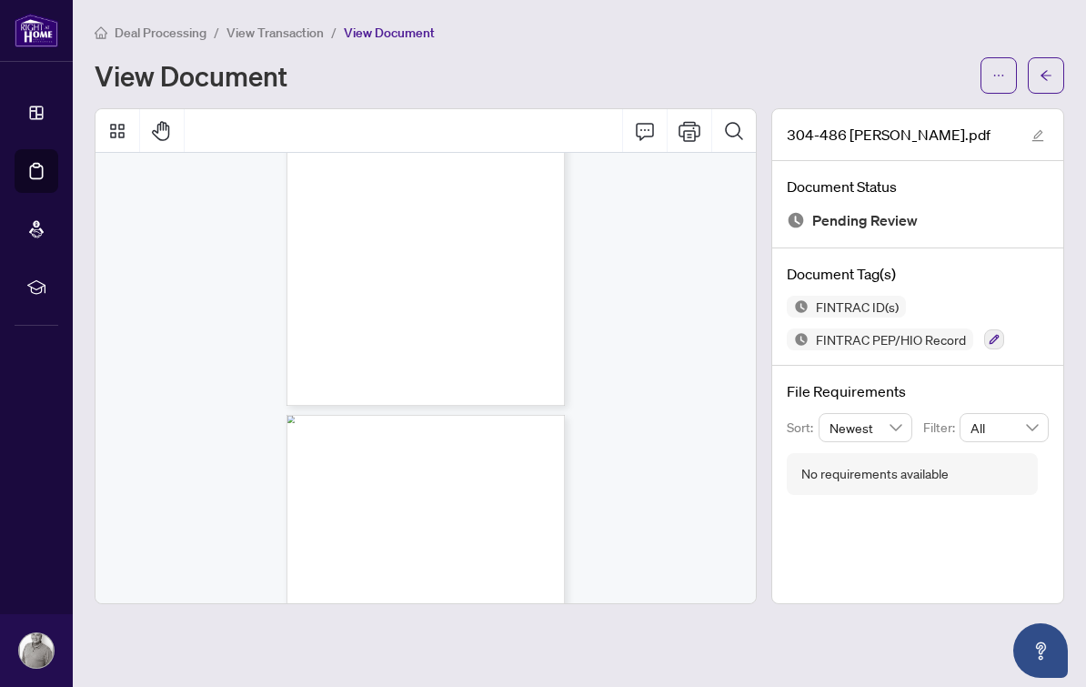
scroll to position [2364, 0]
click at [299, 35] on span "View Transaction" at bounding box center [274, 33] width 97 height 16
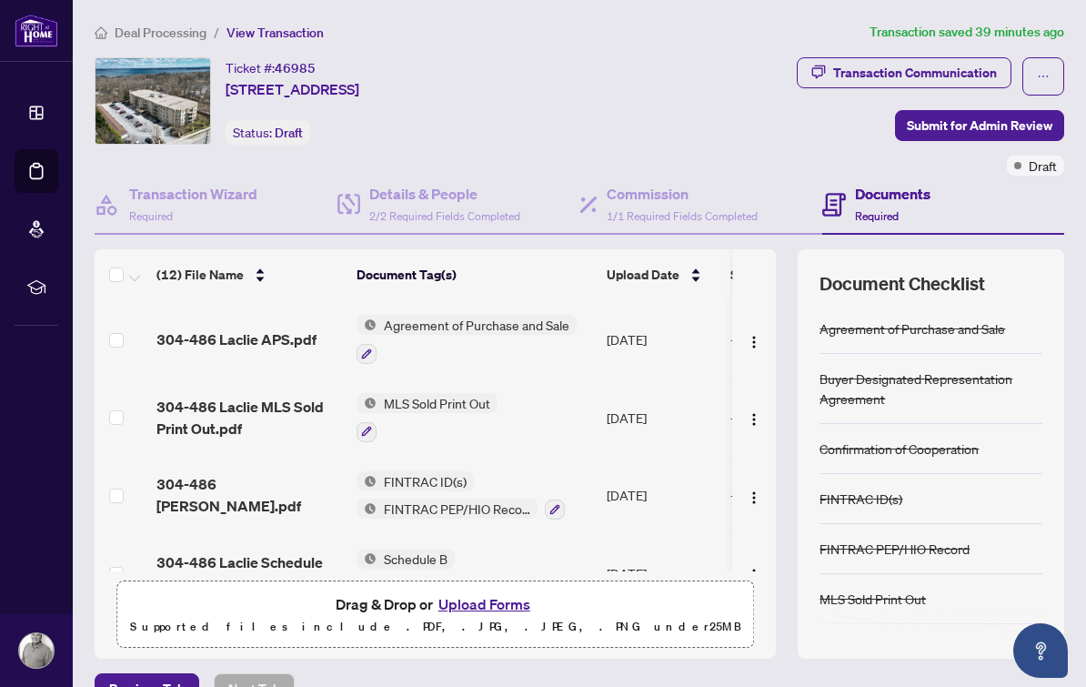
click at [497, 606] on button "Upload Forms" at bounding box center [484, 604] width 103 height 24
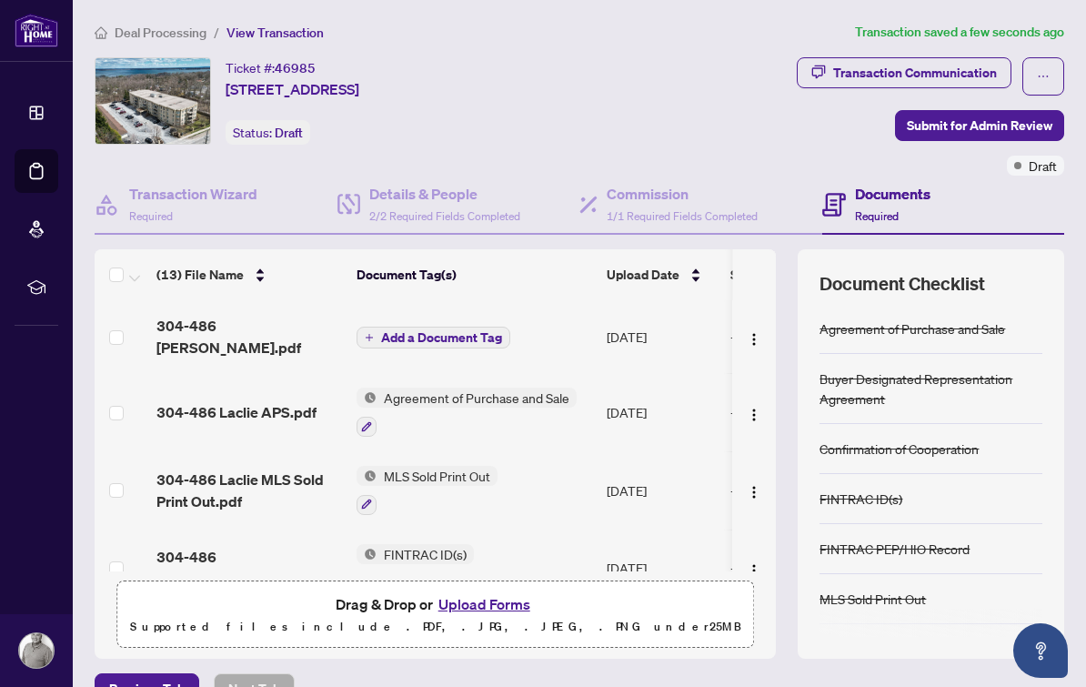
scroll to position [-1, 0]
click at [465, 336] on button "Add a Document Tag" at bounding box center [433, 337] width 154 height 22
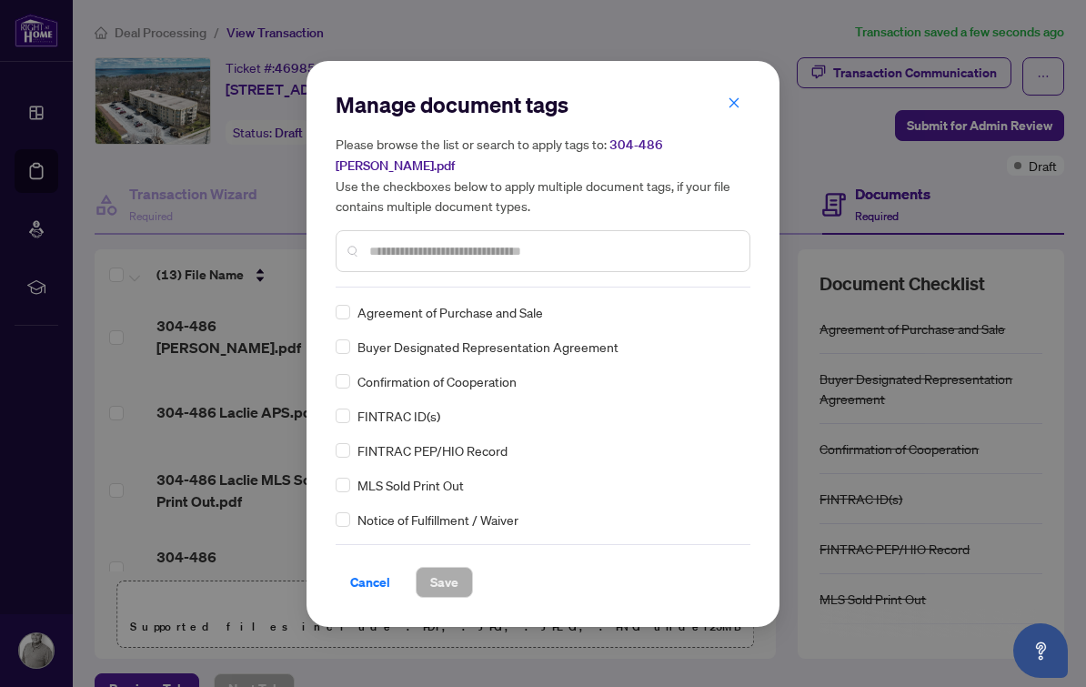
click at [637, 230] on div at bounding box center [543, 251] width 415 height 42
click at [619, 230] on div at bounding box center [543, 251] width 415 height 42
click at [636, 241] on input "text" at bounding box center [552, 251] width 366 height 20
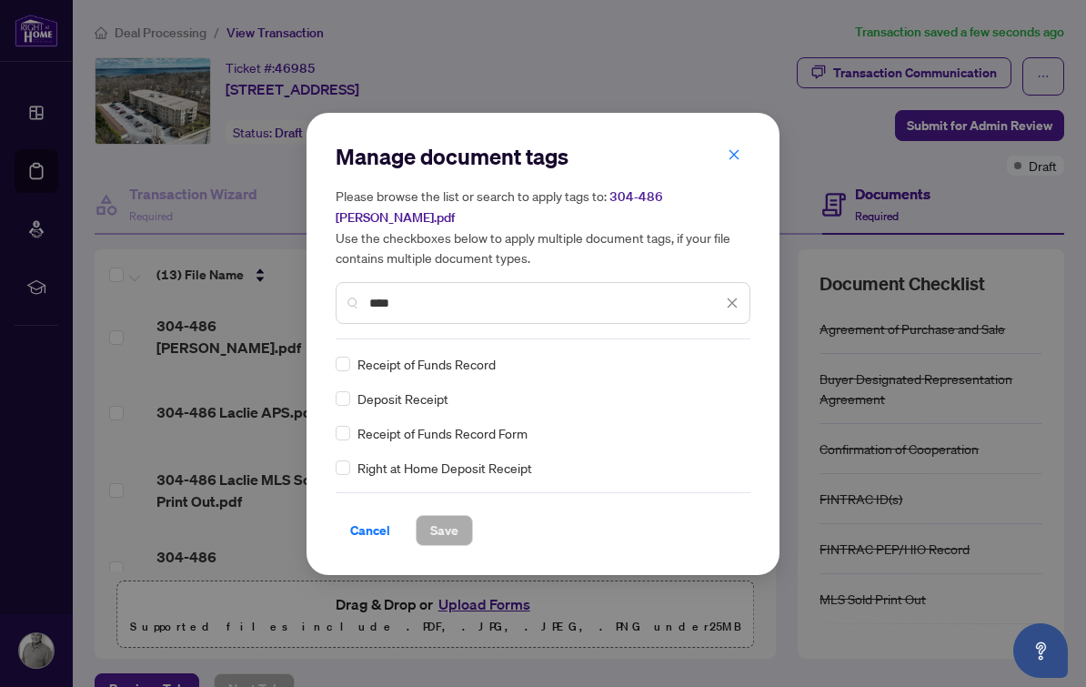
type input "****"
click at [456, 523] on span "Save" at bounding box center [444, 530] width 28 height 29
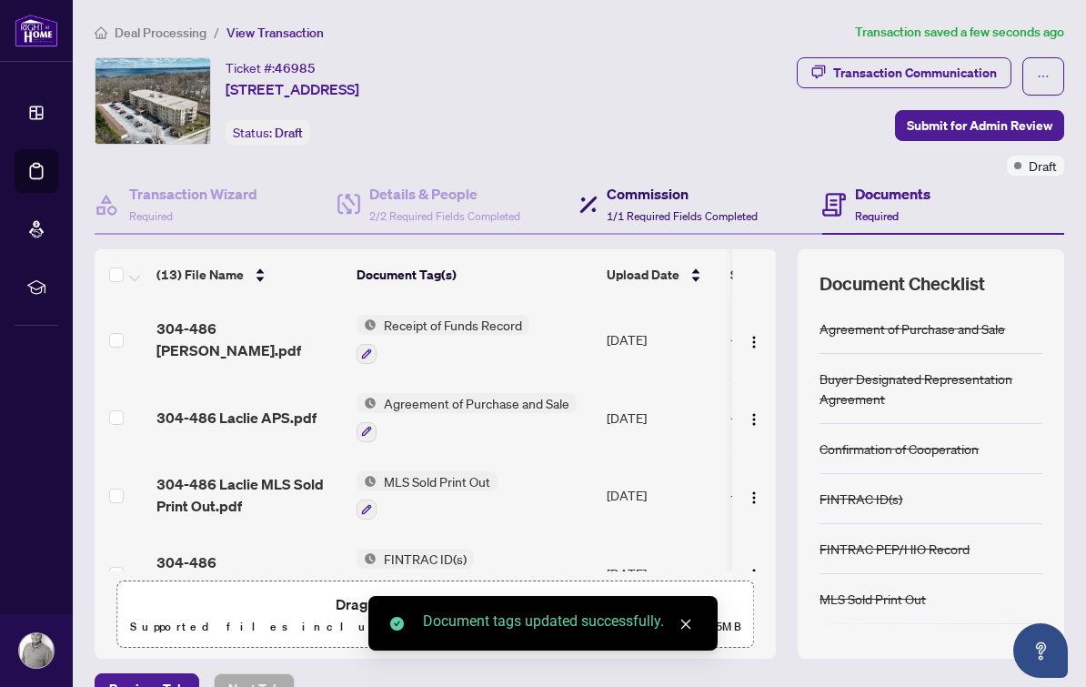
click at [698, 194] on h4 "Commission" at bounding box center [681, 194] width 151 height 22
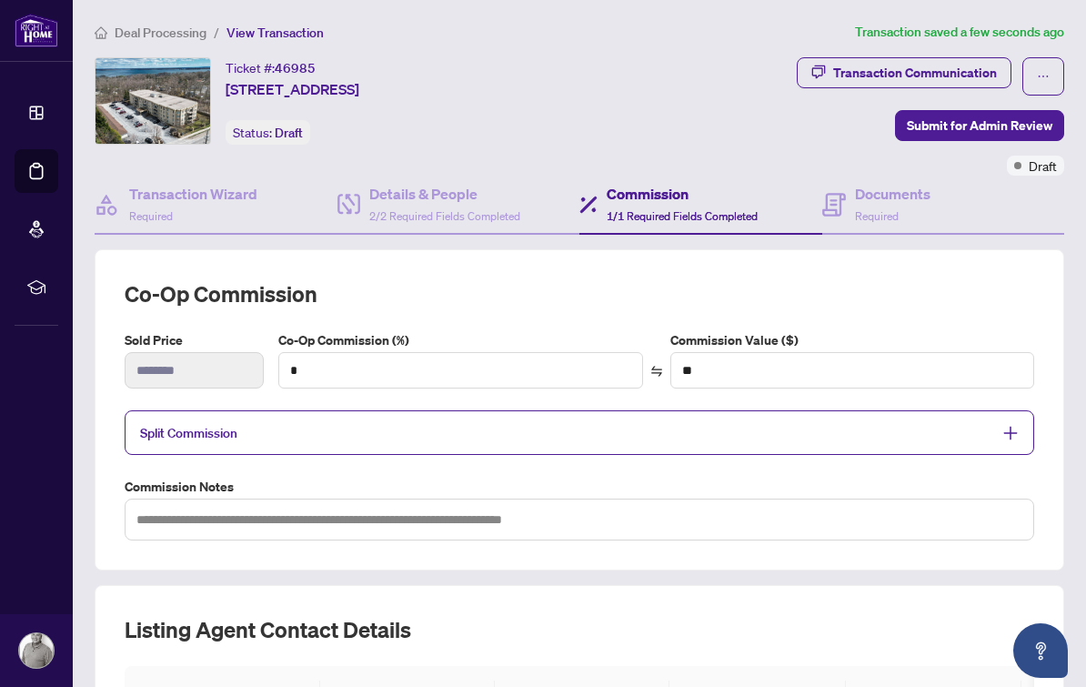
type input "***"
type input "*********"
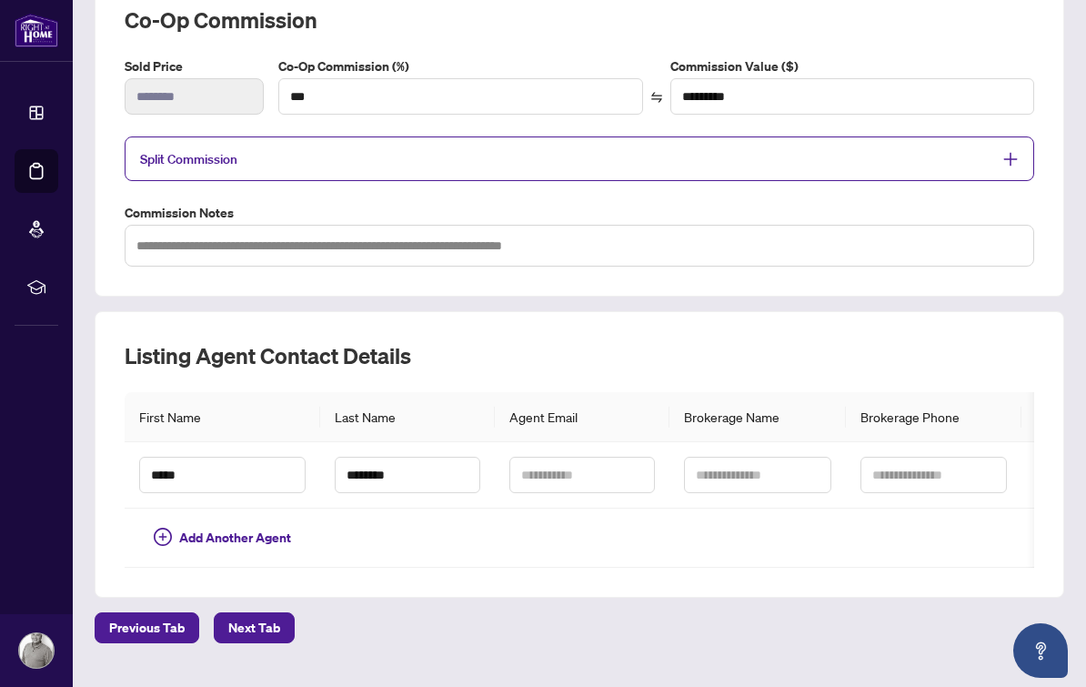
scroll to position [276, 0]
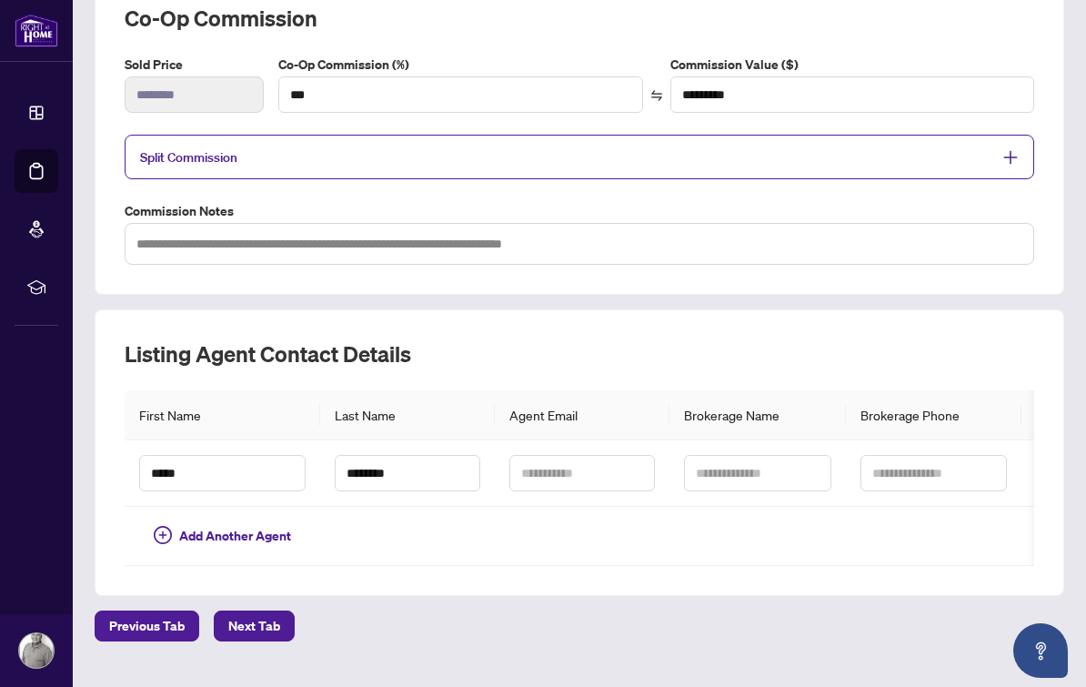
click at [999, 169] on div "Split Commission" at bounding box center [579, 157] width 909 height 45
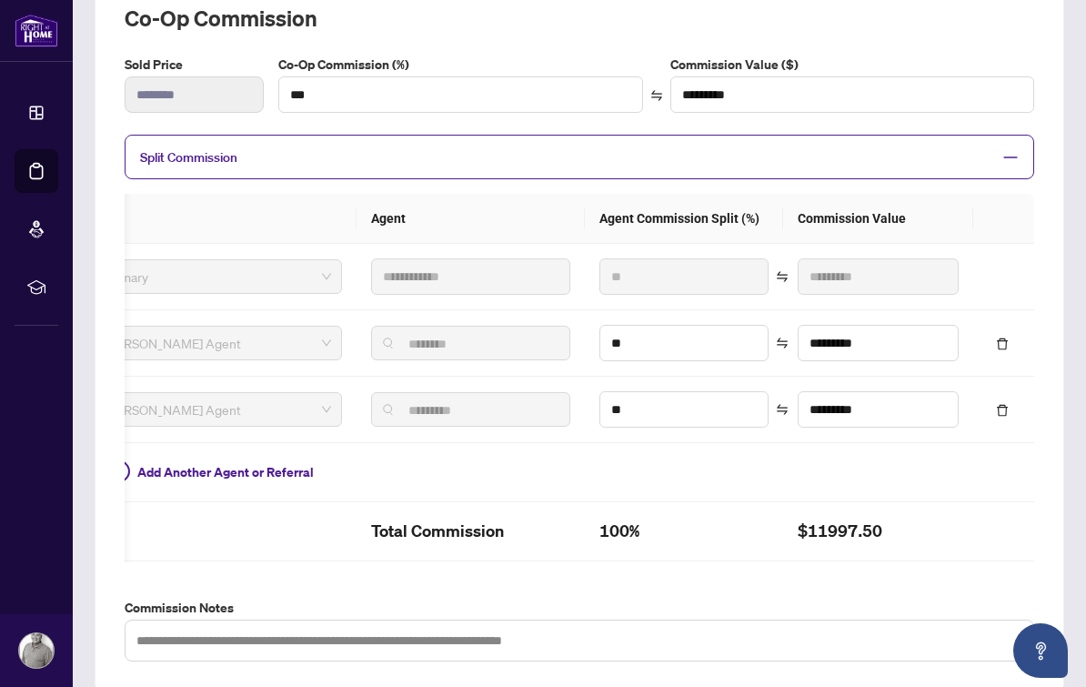
scroll to position [0, 45]
click at [1017, 149] on icon "minus" at bounding box center [1010, 157] width 16 height 16
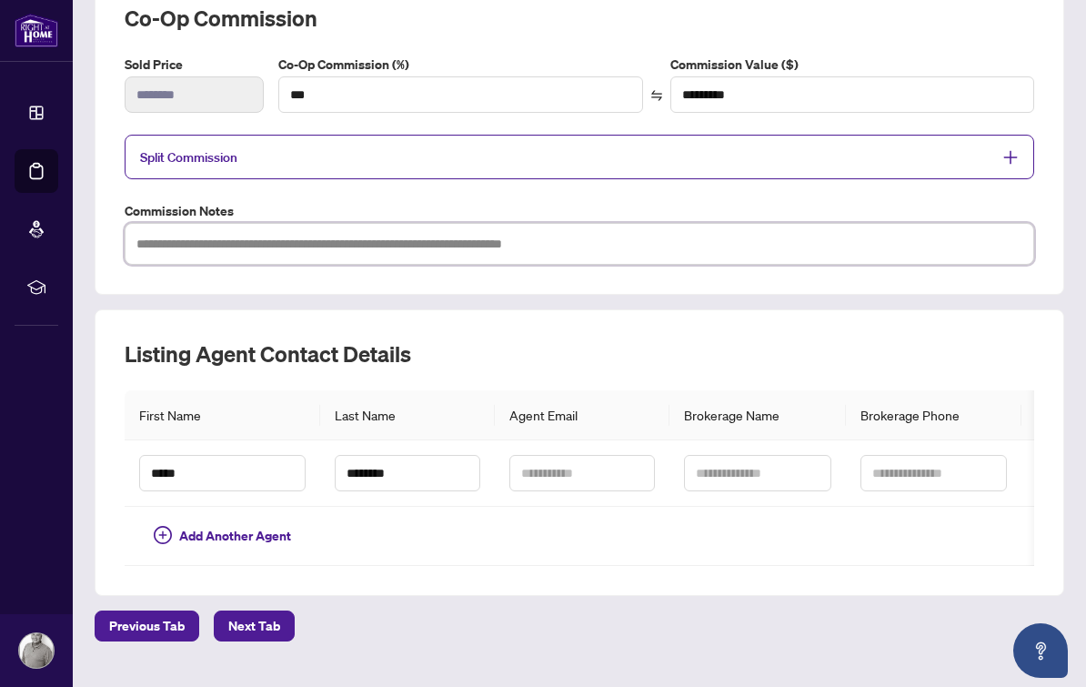
click at [356, 249] on textarea at bounding box center [579, 244] width 909 height 42
paste textarea "**********"
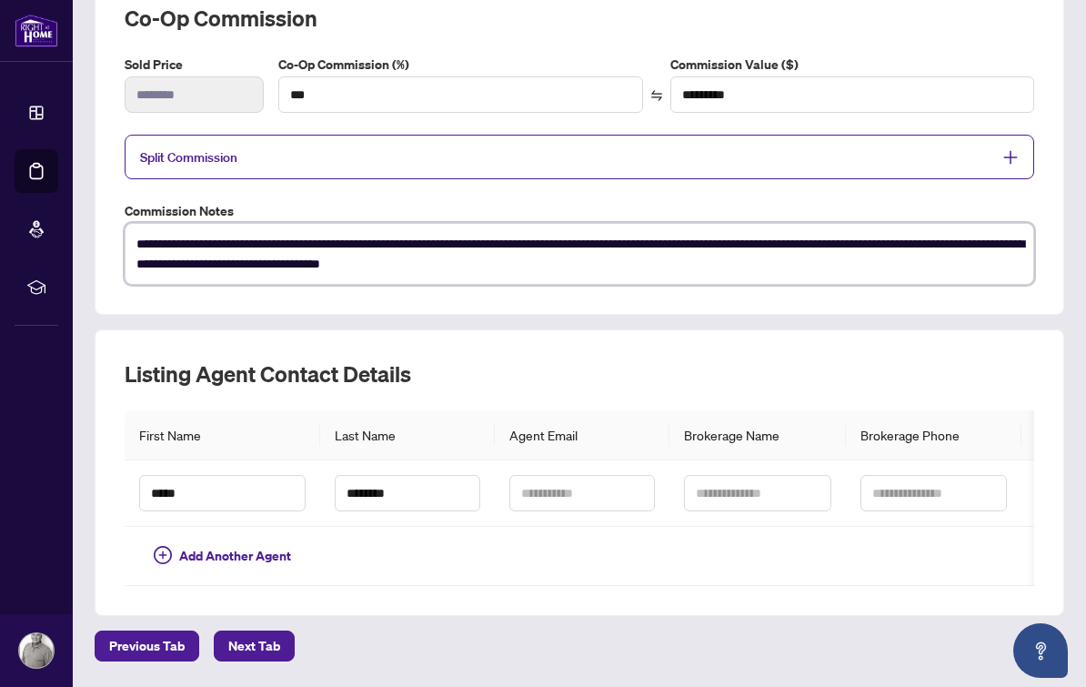
type textarea "**********"
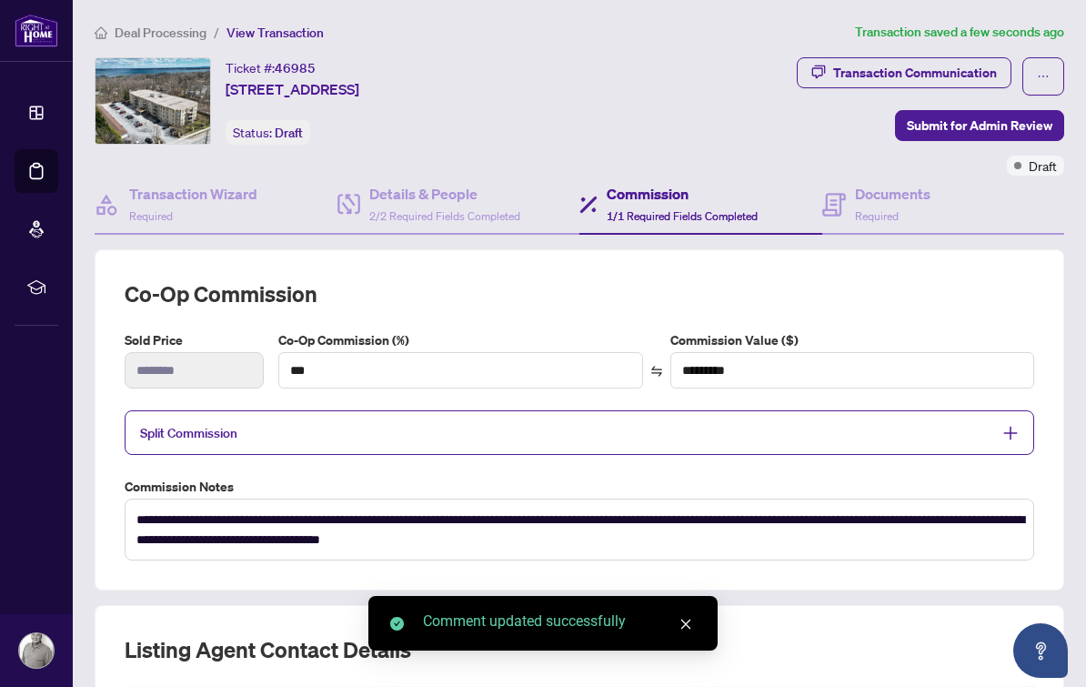
scroll to position [0, 0]
type textarea "**********"
click at [962, 58] on div "Transaction Communication" at bounding box center [915, 72] width 164 height 29
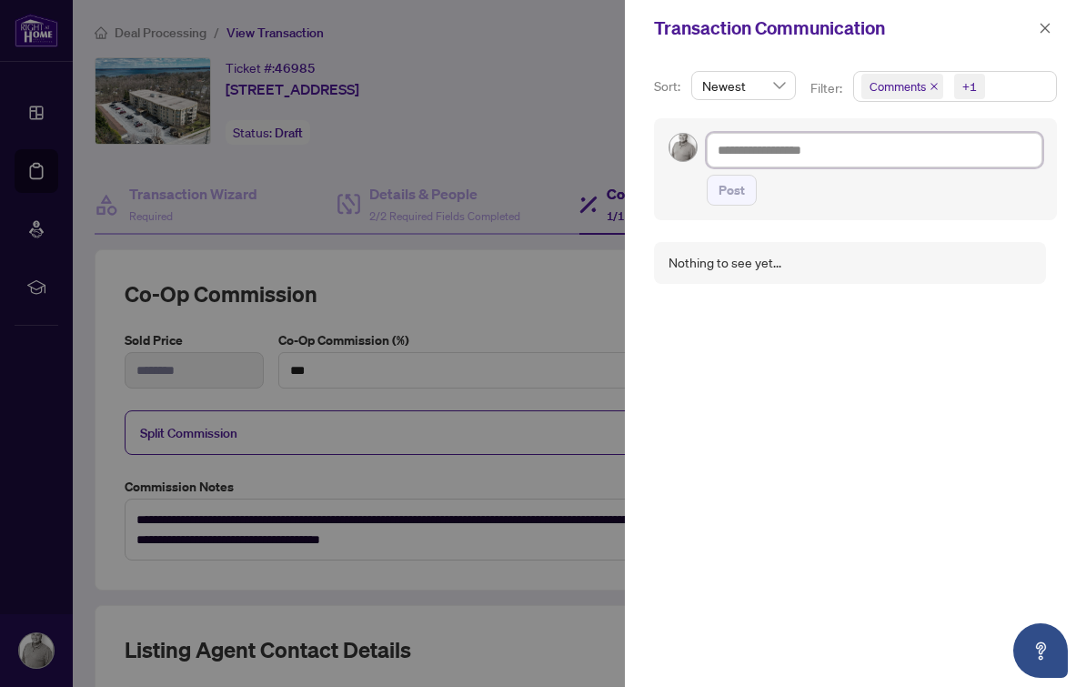
click at [863, 157] on textarea at bounding box center [875, 150] width 336 height 35
paste textarea "**********"
type textarea "**********"
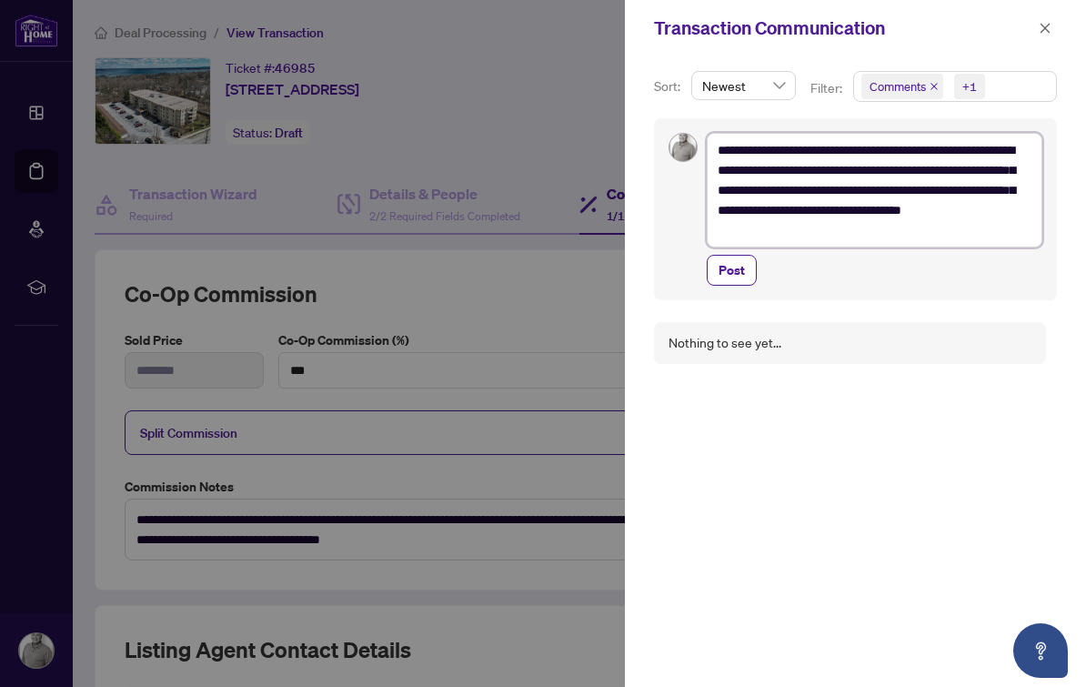
type textarea "**********"
click at [739, 266] on span "Post" at bounding box center [731, 270] width 26 height 29
type textarea "**********"
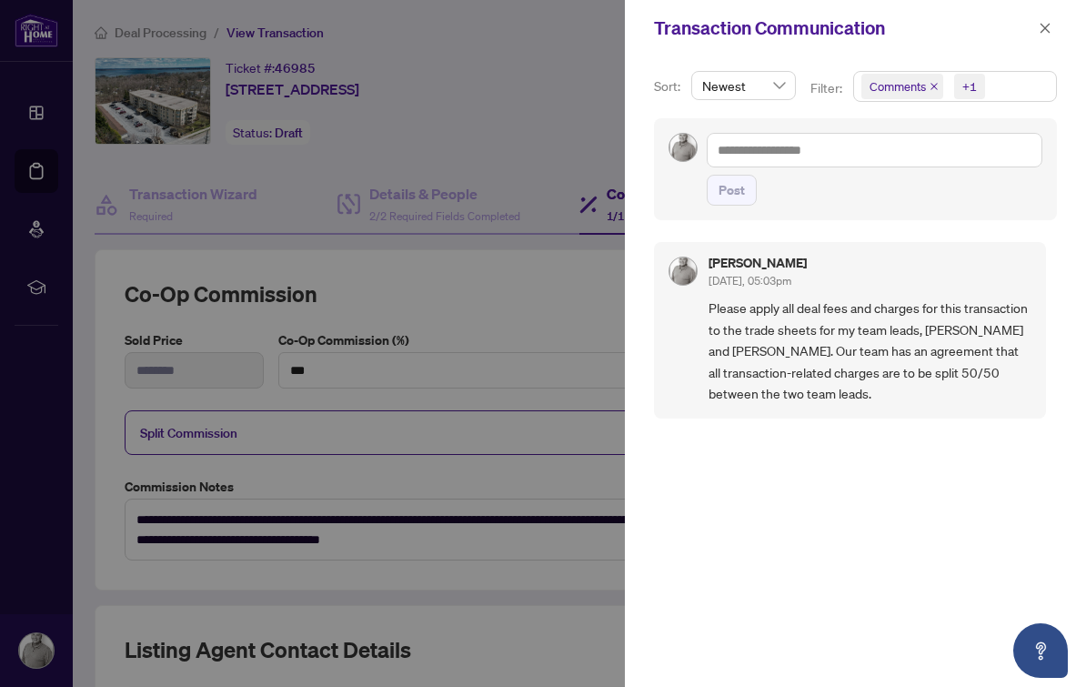
click at [1049, 27] on icon "close" at bounding box center [1044, 28] width 13 height 13
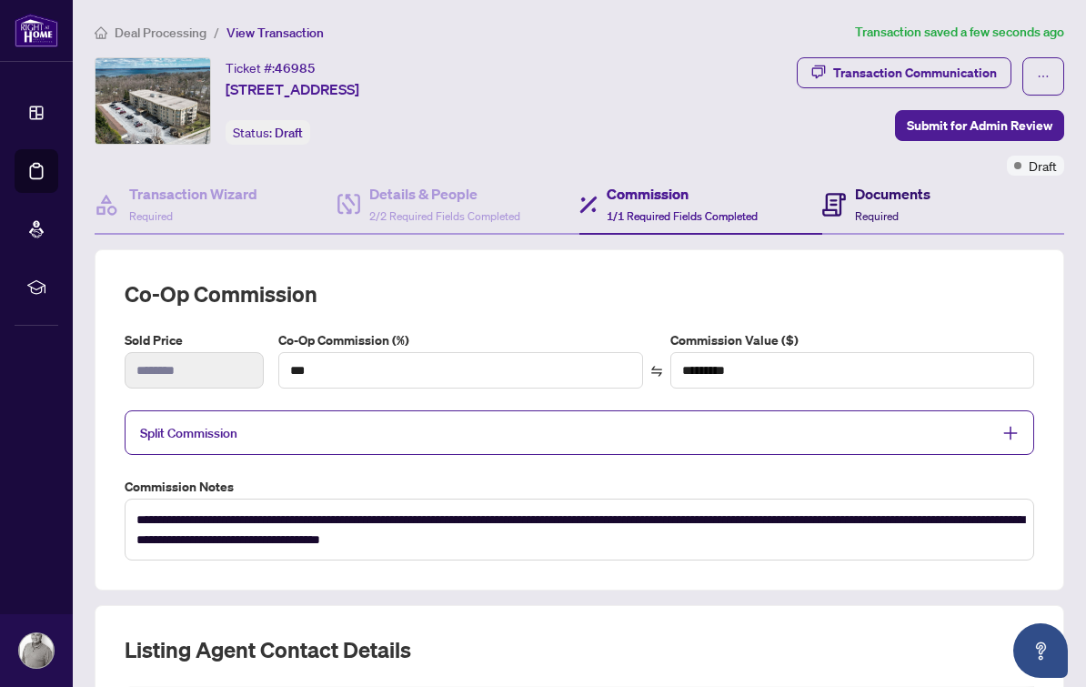
click at [899, 189] on h4 "Documents" at bounding box center [892, 194] width 75 height 22
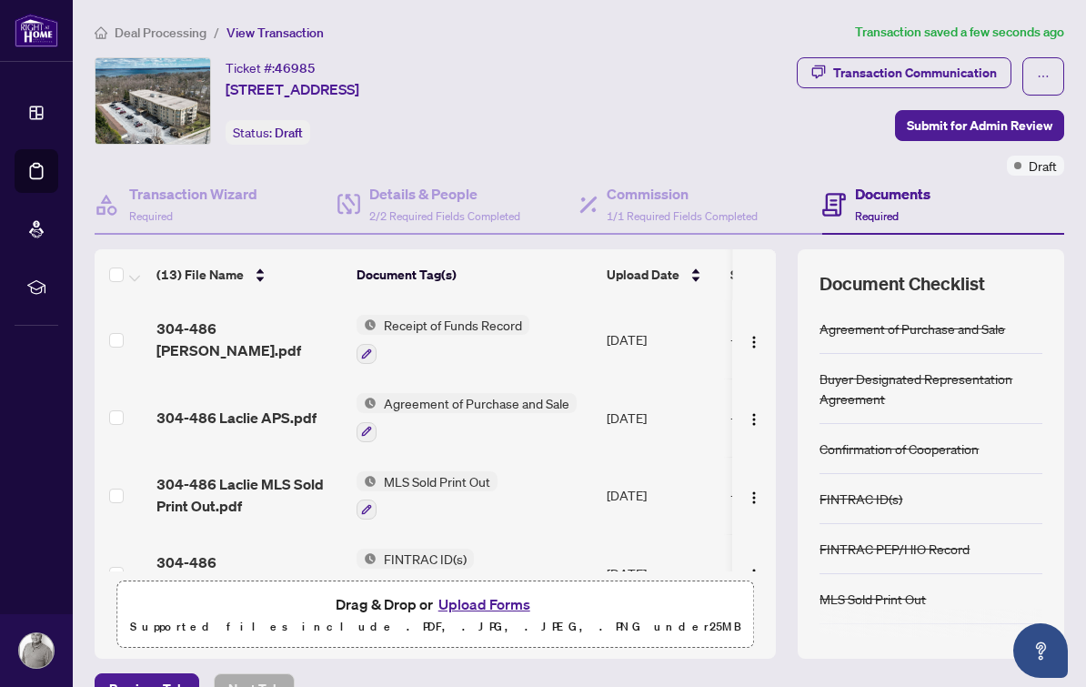
click at [980, 129] on span "Submit for Admin Review" at bounding box center [979, 125] width 145 height 29
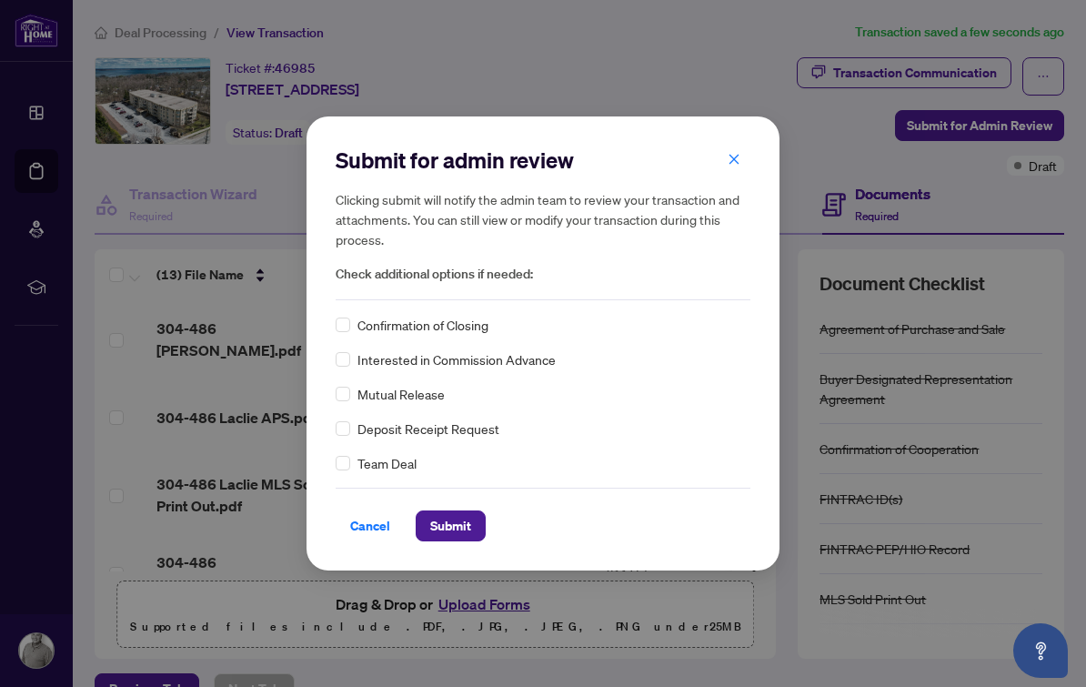
click at [395, 468] on span "Team Deal" at bounding box center [386, 463] width 59 height 20
click at [336, 474] on div "Submit for admin review Clicking submit will notify the admin team to review yo…" at bounding box center [543, 343] width 415 height 396
click at [468, 522] on span "Submit" at bounding box center [450, 525] width 41 height 29
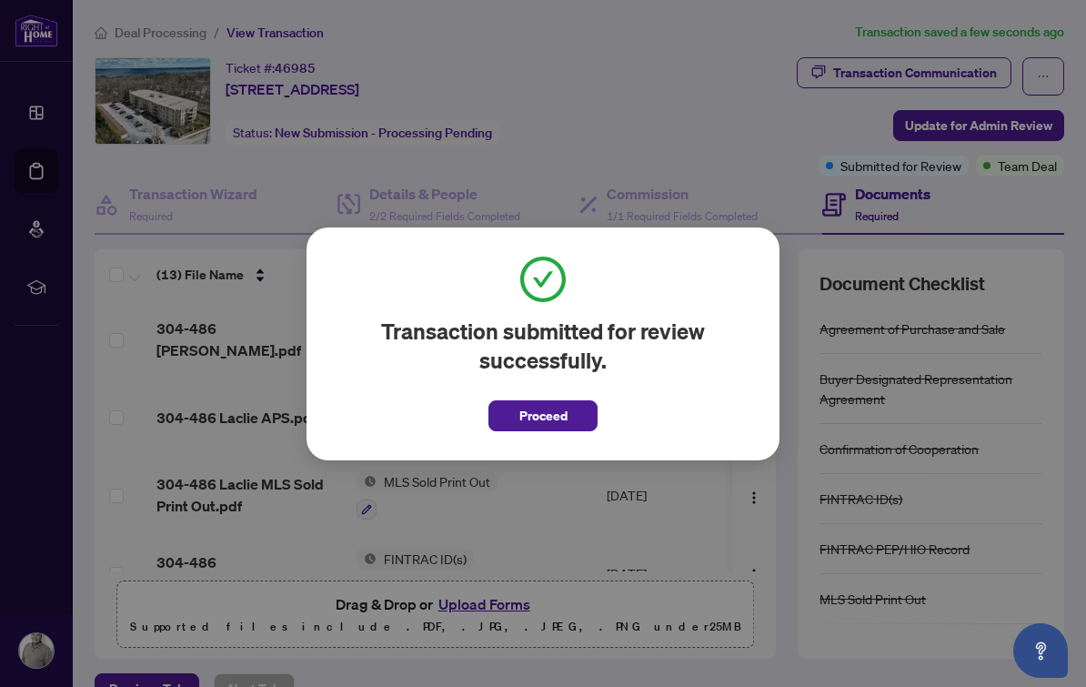
click at [576, 394] on span "Proceed" at bounding box center [542, 410] width 109 height 42
click at [505, 402] on button "Proceed" at bounding box center [542, 415] width 109 height 31
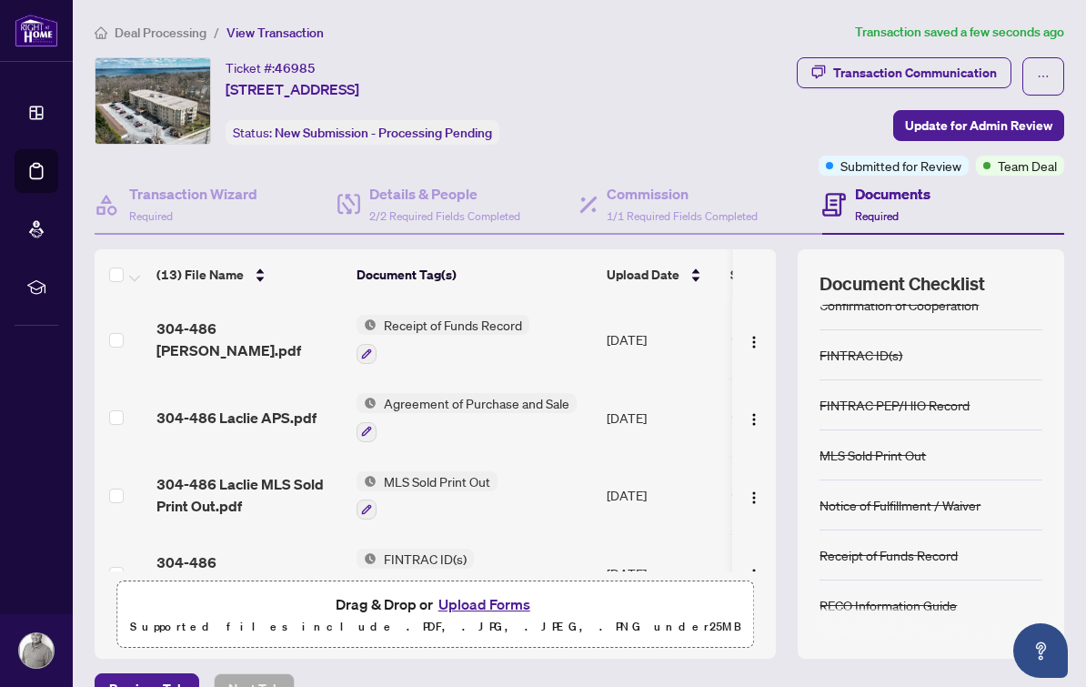
scroll to position [144, 0]
click at [177, 37] on span "Deal Processing" at bounding box center [161, 33] width 92 height 16
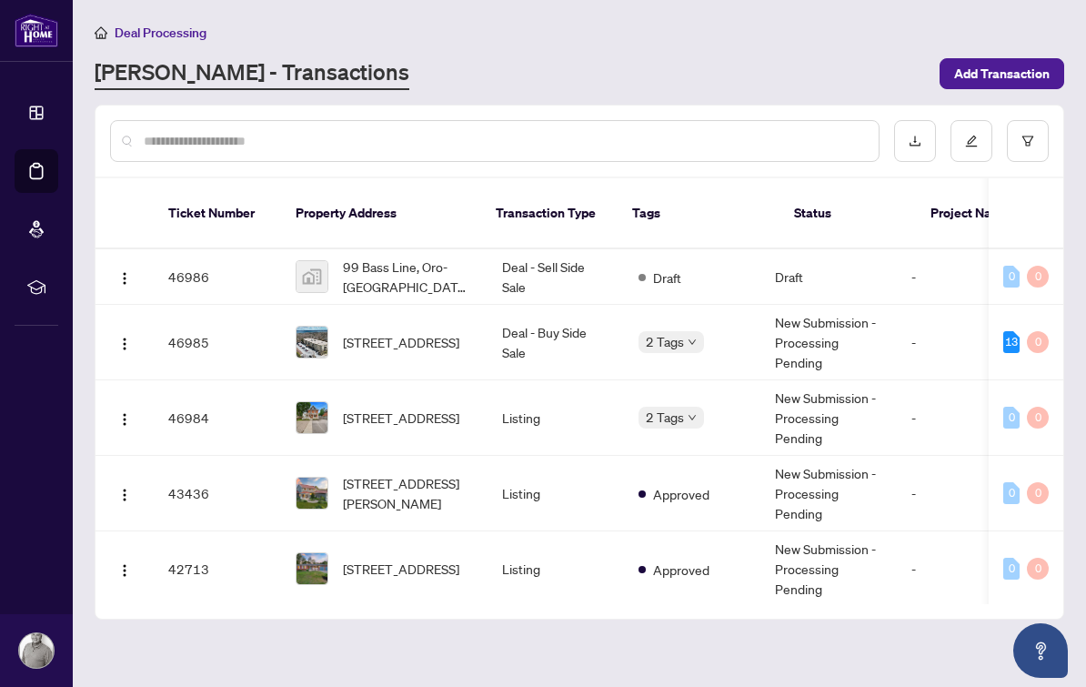
click at [993, 85] on span "Add Transaction" at bounding box center [1001, 73] width 95 height 29
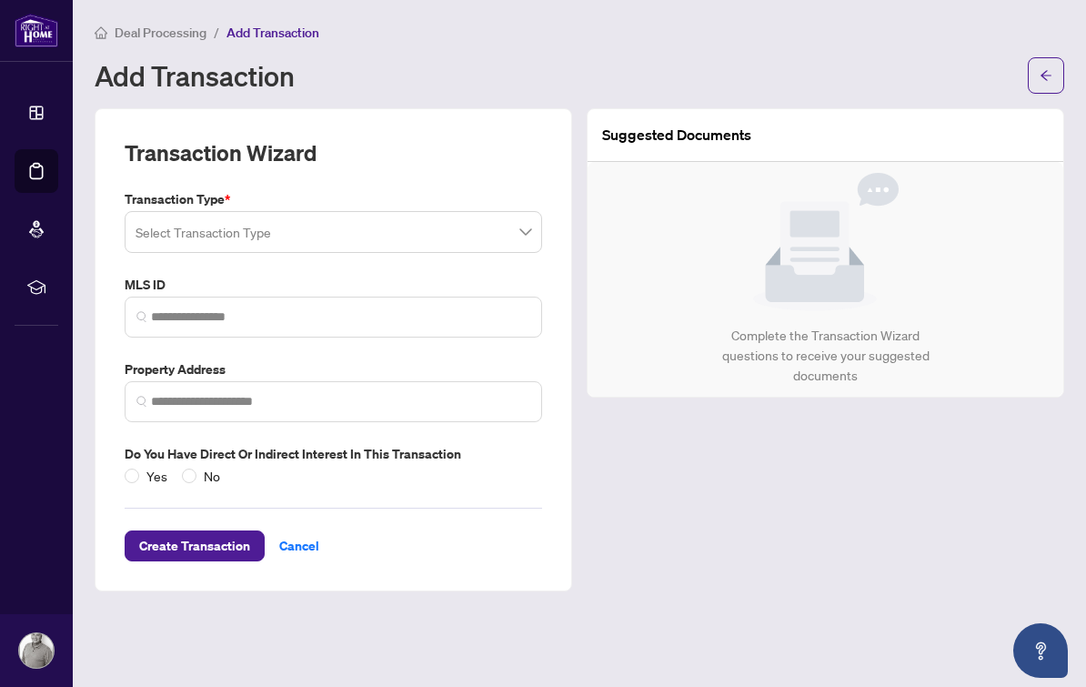
click at [145, 227] on input "search" at bounding box center [324, 235] width 379 height 40
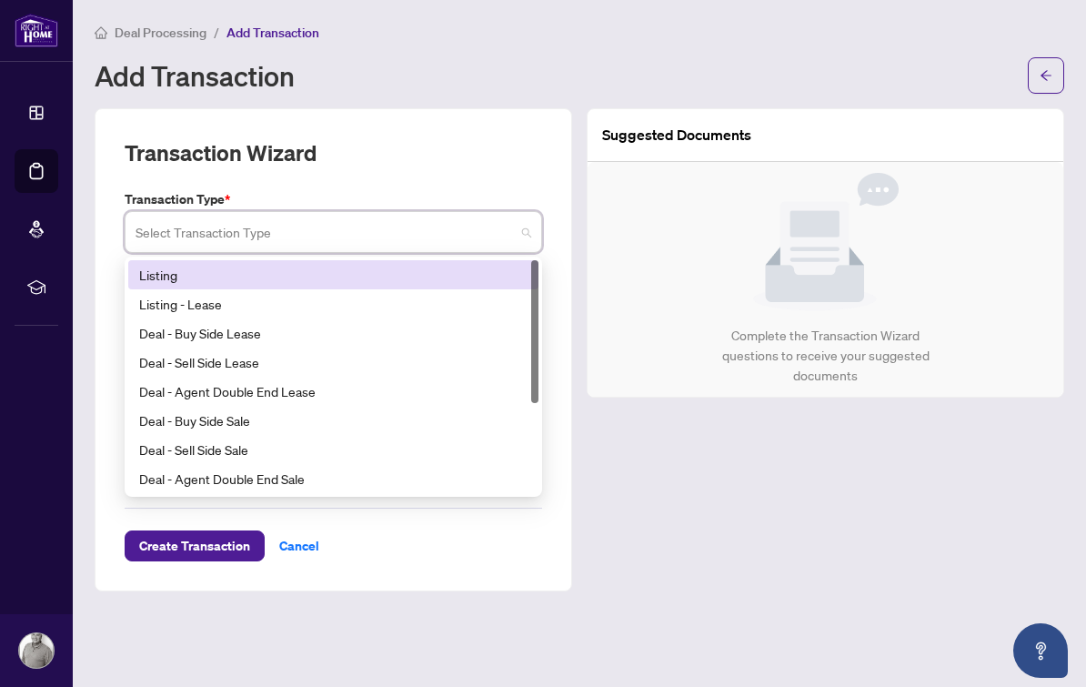
click at [423, 268] on div "Listing" at bounding box center [333, 275] width 388 height 20
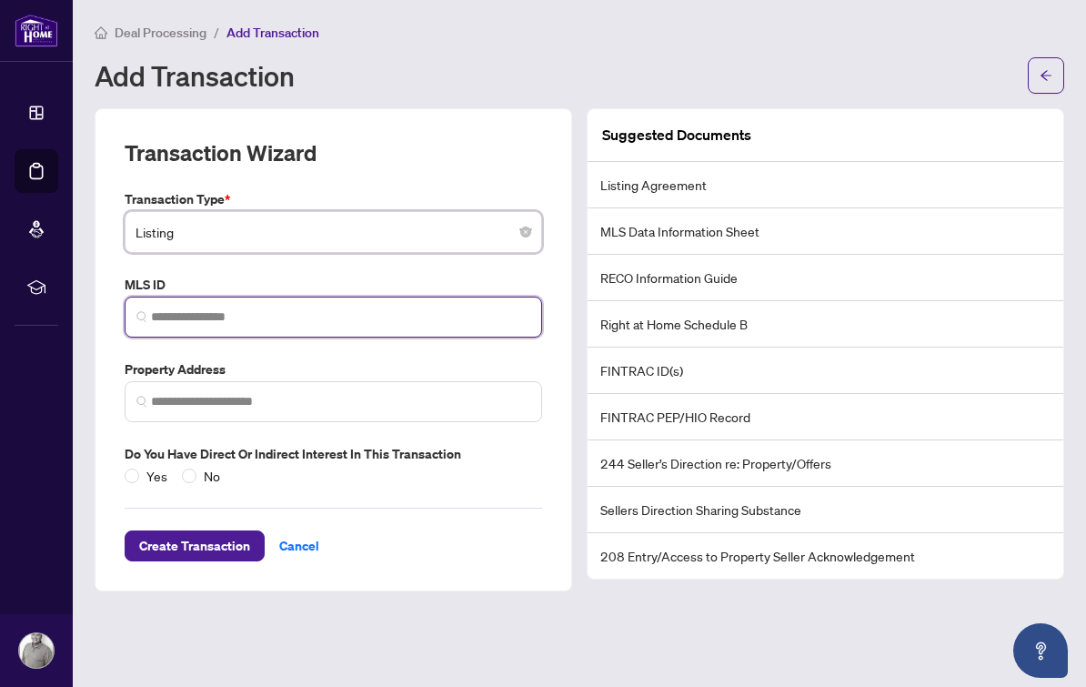
click at [414, 308] on input "search" at bounding box center [340, 316] width 379 height 19
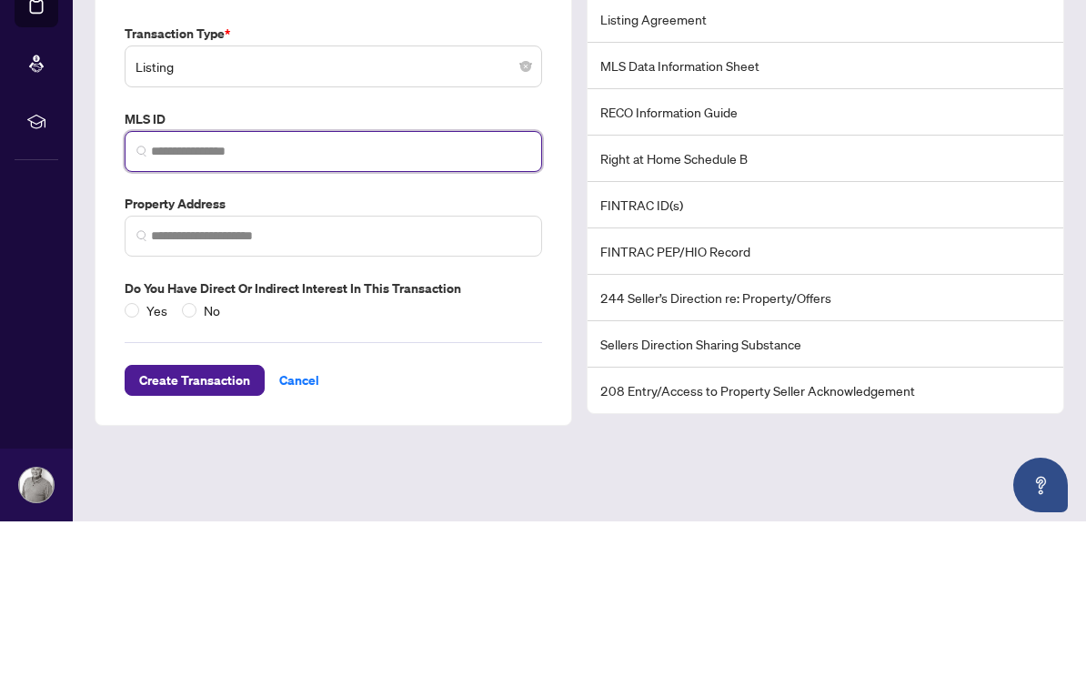
paste input "*********"
type input "*********"
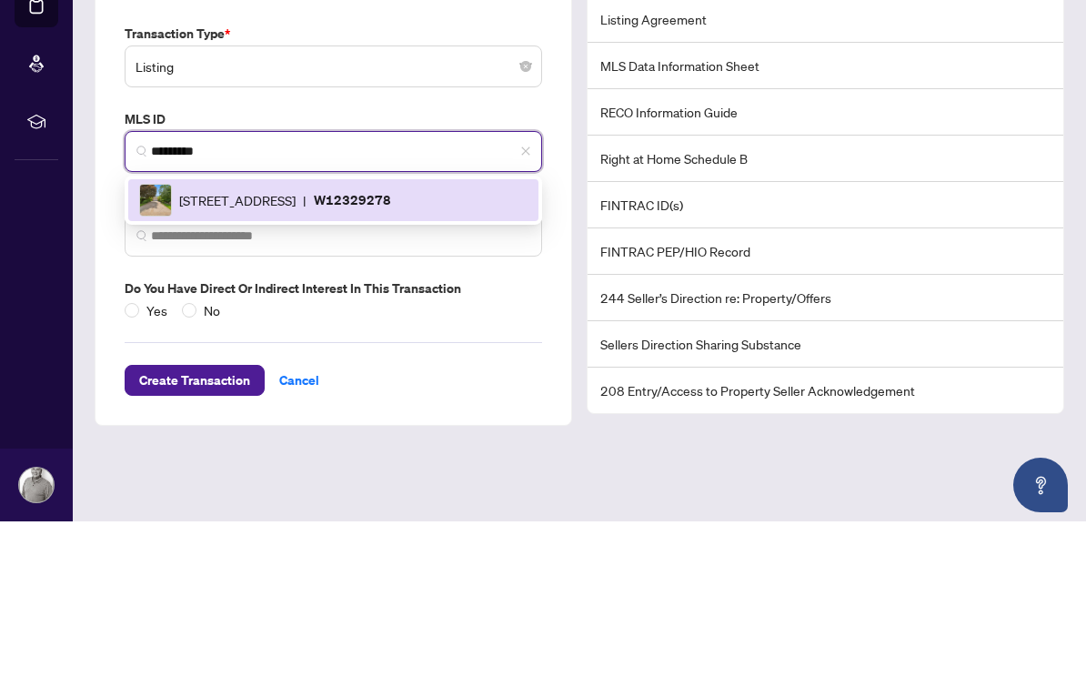
click at [236, 356] on span "[STREET_ADDRESS]" at bounding box center [237, 366] width 116 height 20
type input "**********"
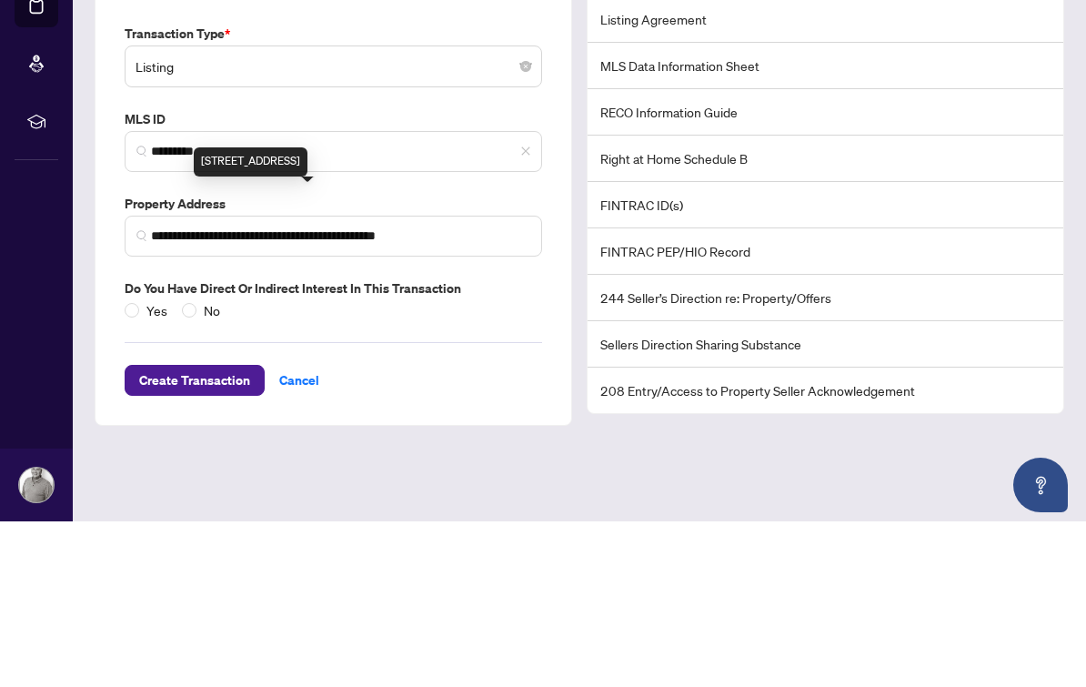
scroll to position [33, 0]
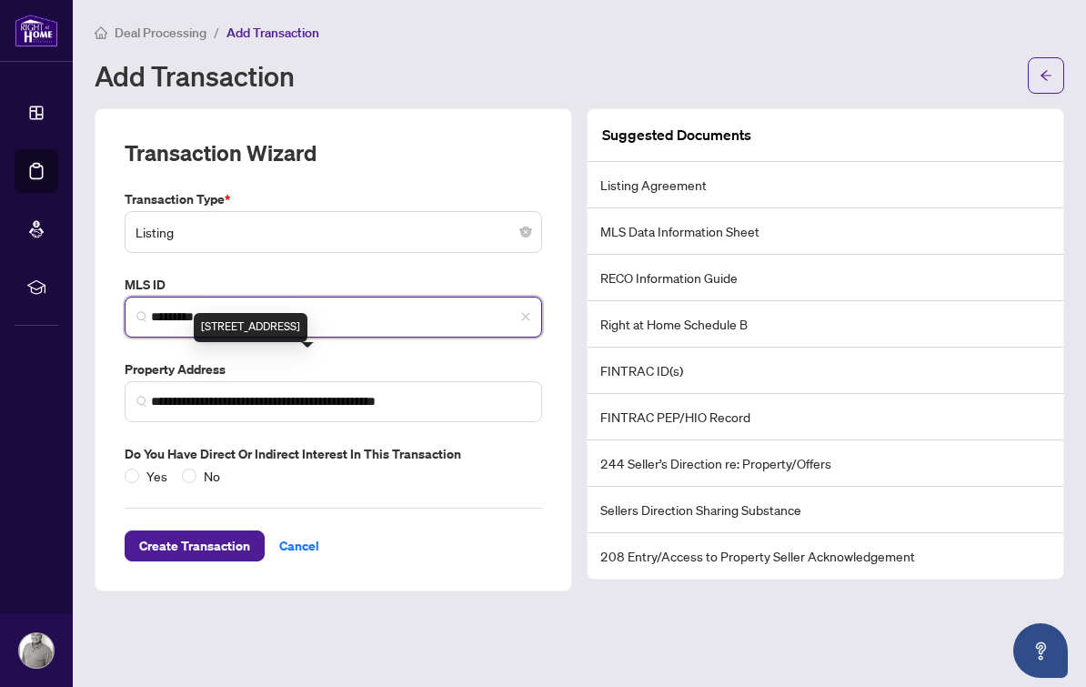
type input "*********"
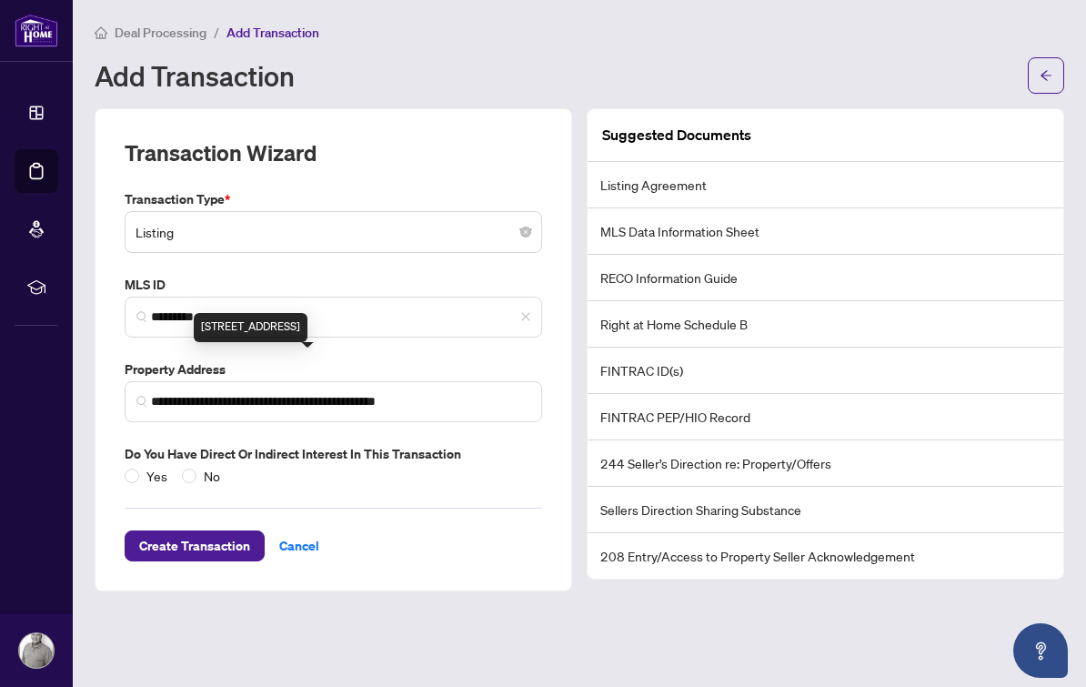
click at [226, 466] on span "No" at bounding box center [211, 476] width 31 height 20
click at [205, 531] on span "Create Transaction" at bounding box center [194, 545] width 111 height 29
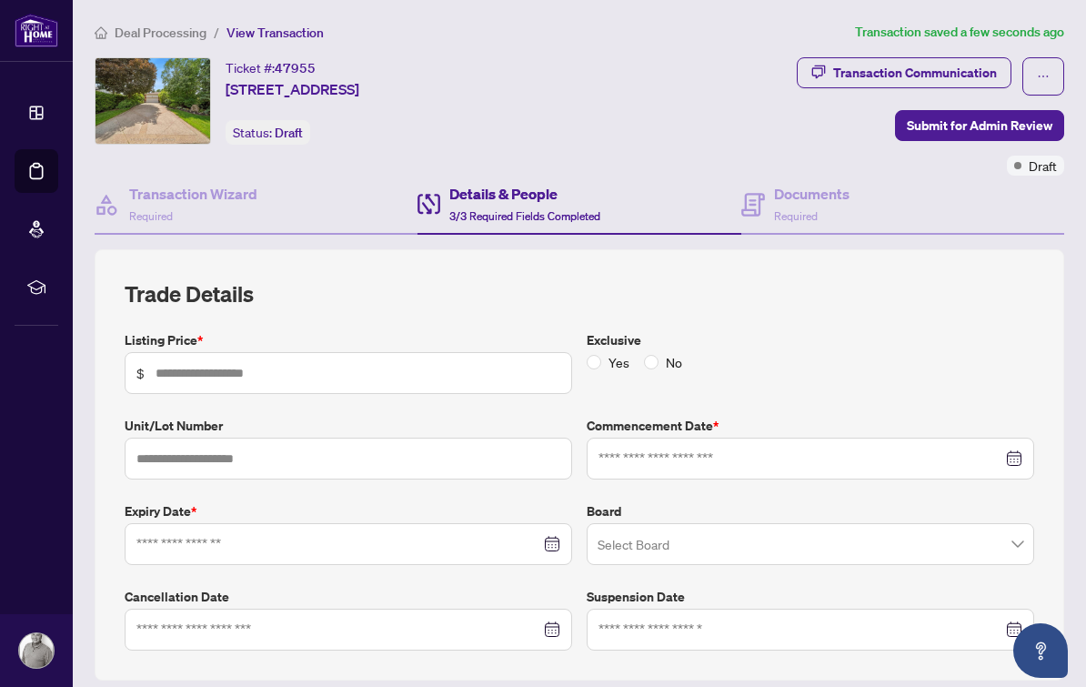
type input "*********"
type input "**********"
click at [729, 330] on label "Exclusive" at bounding box center [809, 340] width 447 height 20
click at [682, 330] on label "Exclusive" at bounding box center [809, 340] width 447 height 20
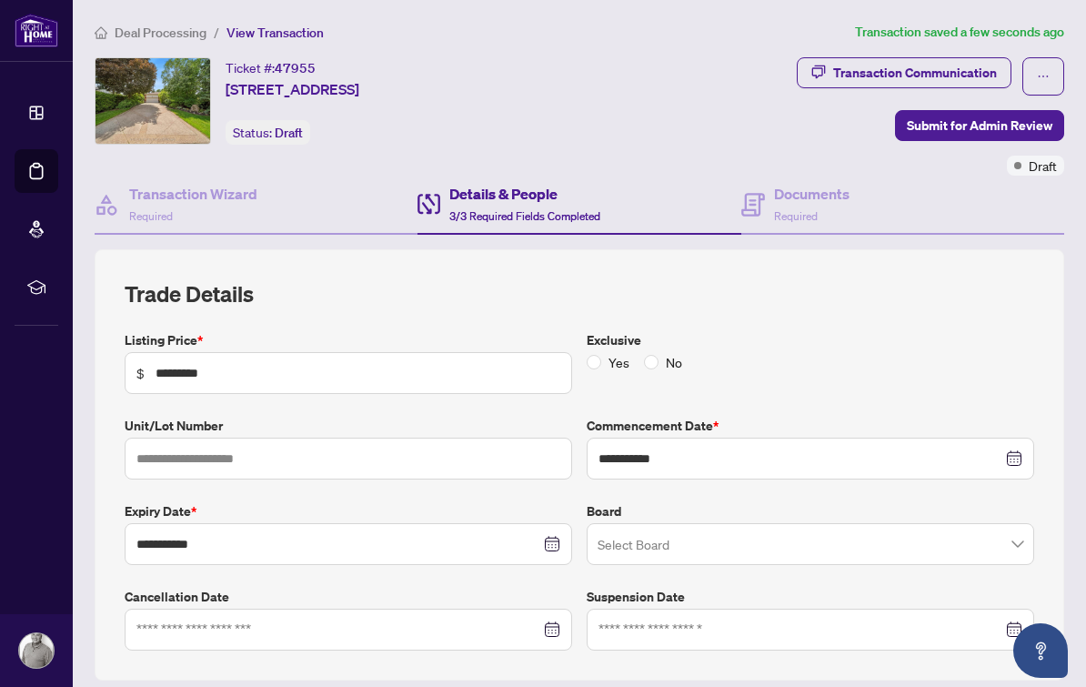
click at [674, 330] on label "Exclusive" at bounding box center [809, 340] width 447 height 20
click at [803, 209] on span "Required" at bounding box center [796, 216] width 44 height 14
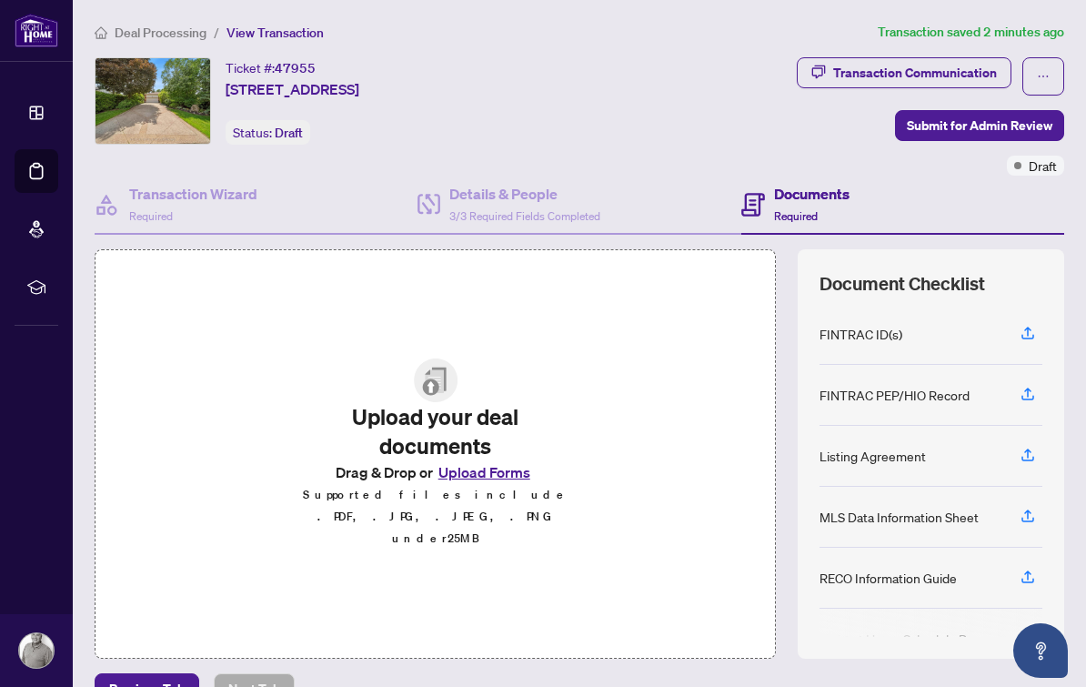
click at [511, 484] on button "Upload Forms" at bounding box center [484, 472] width 103 height 24
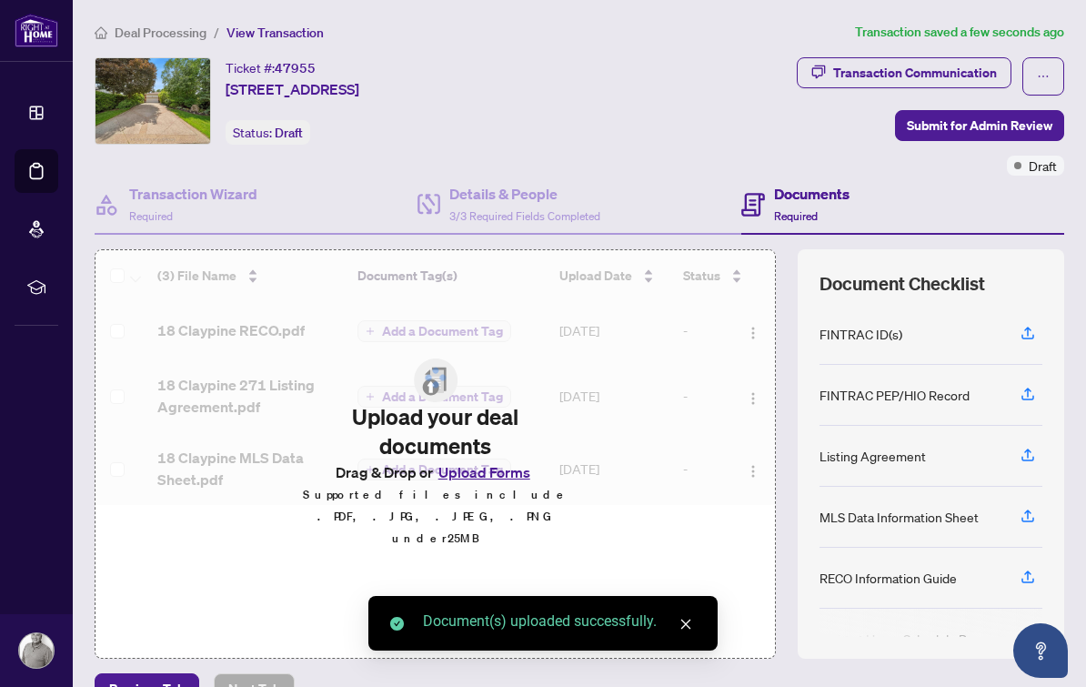
scroll to position [33, 0]
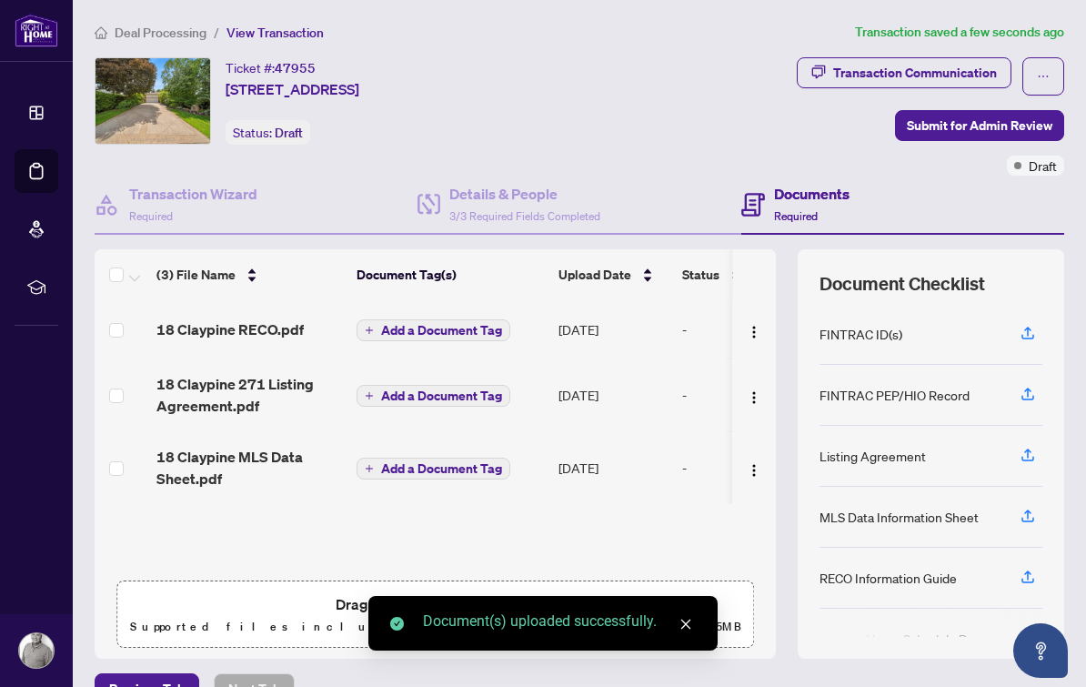
click at [476, 592] on button "Upload Forms" at bounding box center [484, 604] width 103 height 24
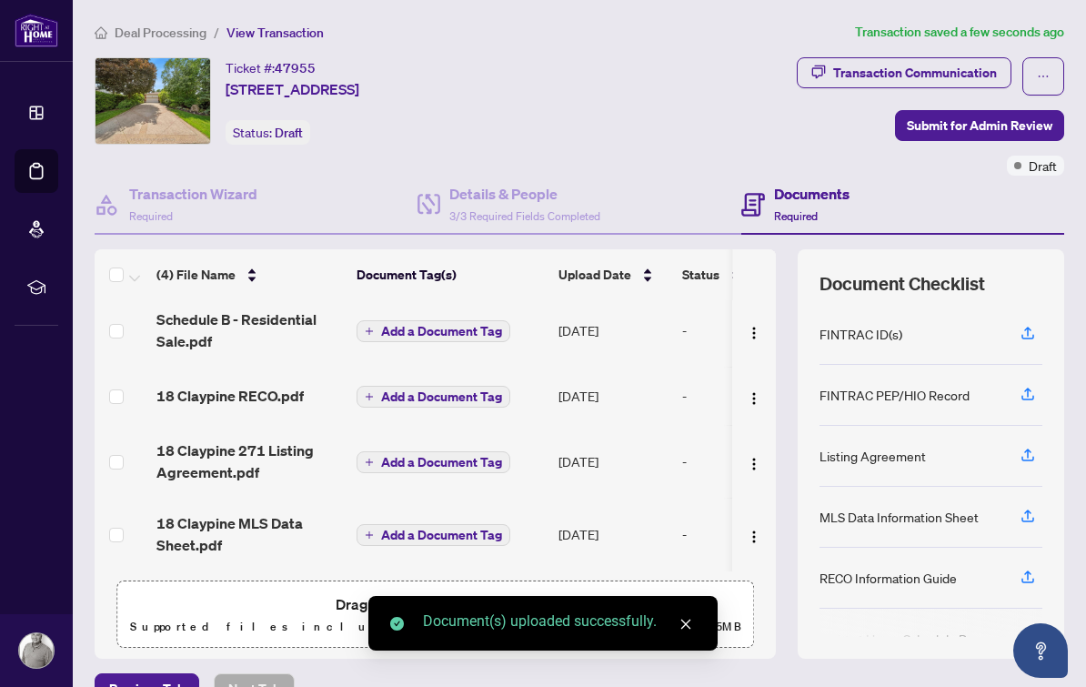
scroll to position [6, 0]
click at [435, 528] on span "Add a Document Tag" at bounding box center [441, 534] width 121 height 13
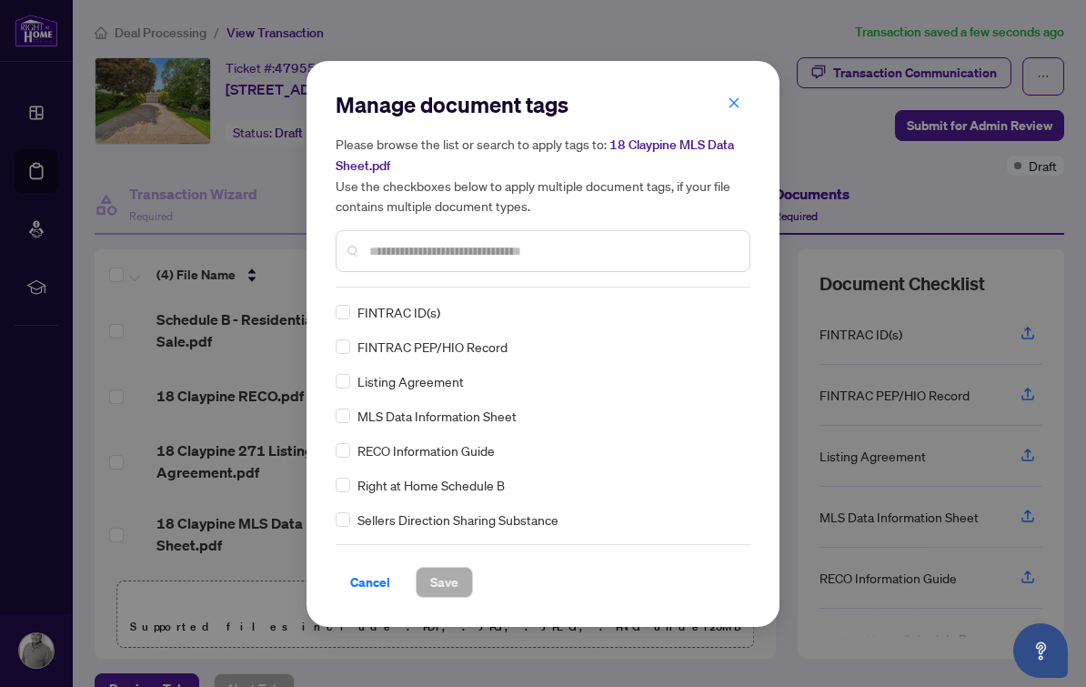
click at [590, 274] on div "Manage document tags Please browse the list or search to apply tags to: 18 Clay…" at bounding box center [543, 188] width 415 height 197
click at [638, 236] on div at bounding box center [543, 251] width 415 height 42
click at [498, 410] on span "MLS Data Information Sheet" at bounding box center [436, 416] width 159 height 20
click at [454, 590] on span "Save" at bounding box center [444, 581] width 28 height 29
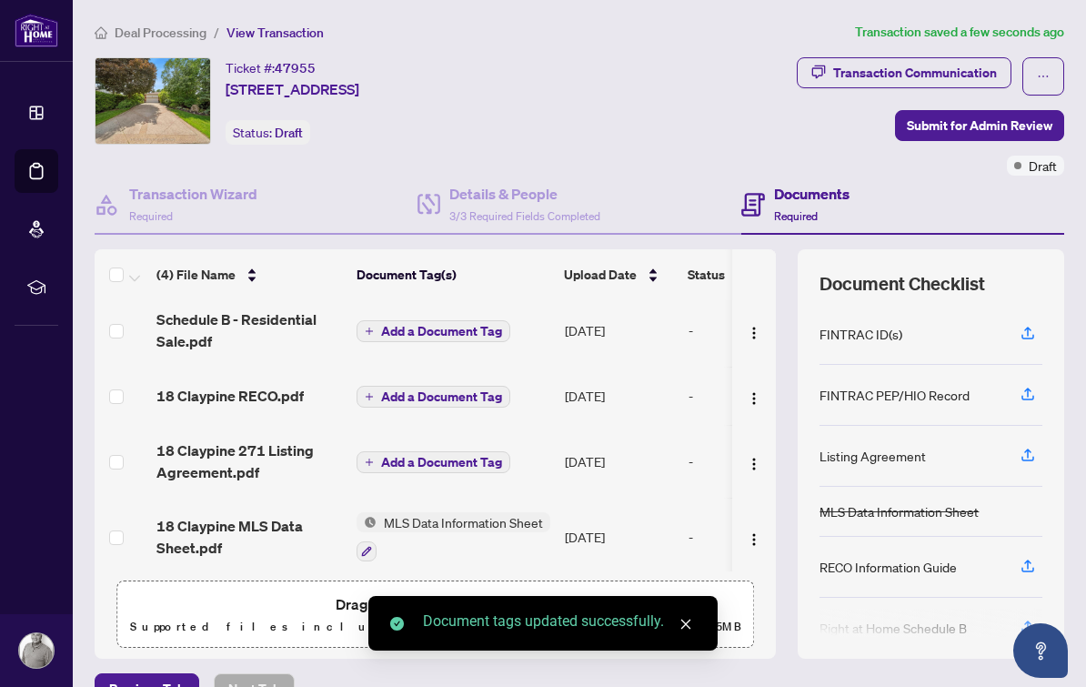
click at [468, 456] on span "Add a Document Tag" at bounding box center [441, 462] width 121 height 13
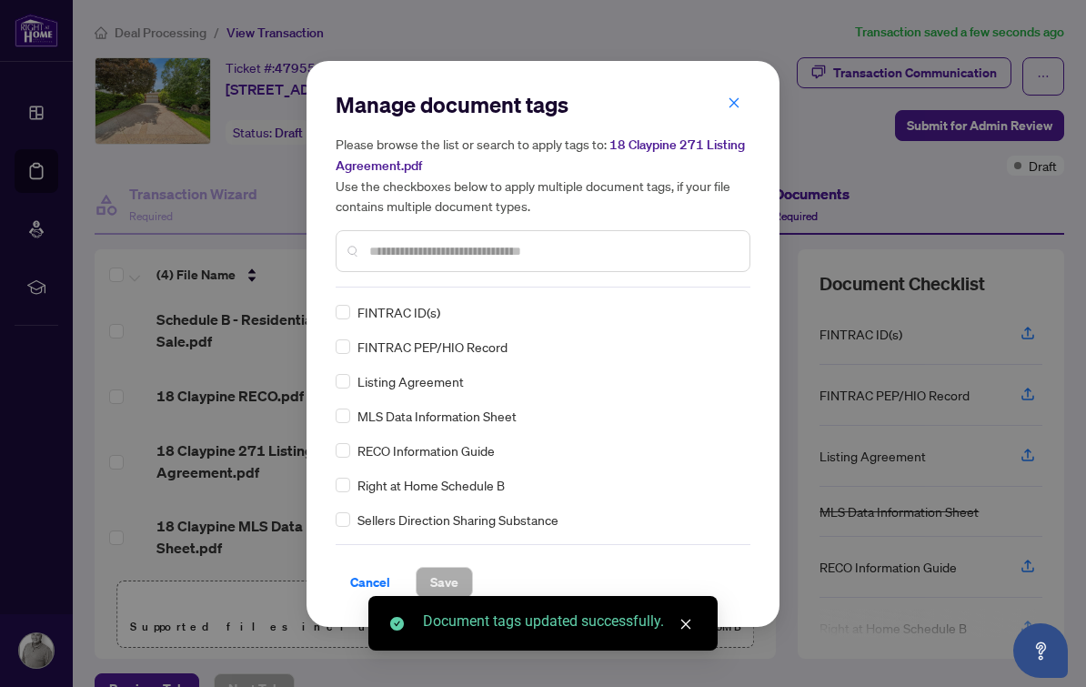
click at [559, 284] on div "Manage document tags Please browse the list or search to apply tags to: 18 Clay…" at bounding box center [543, 188] width 415 height 197
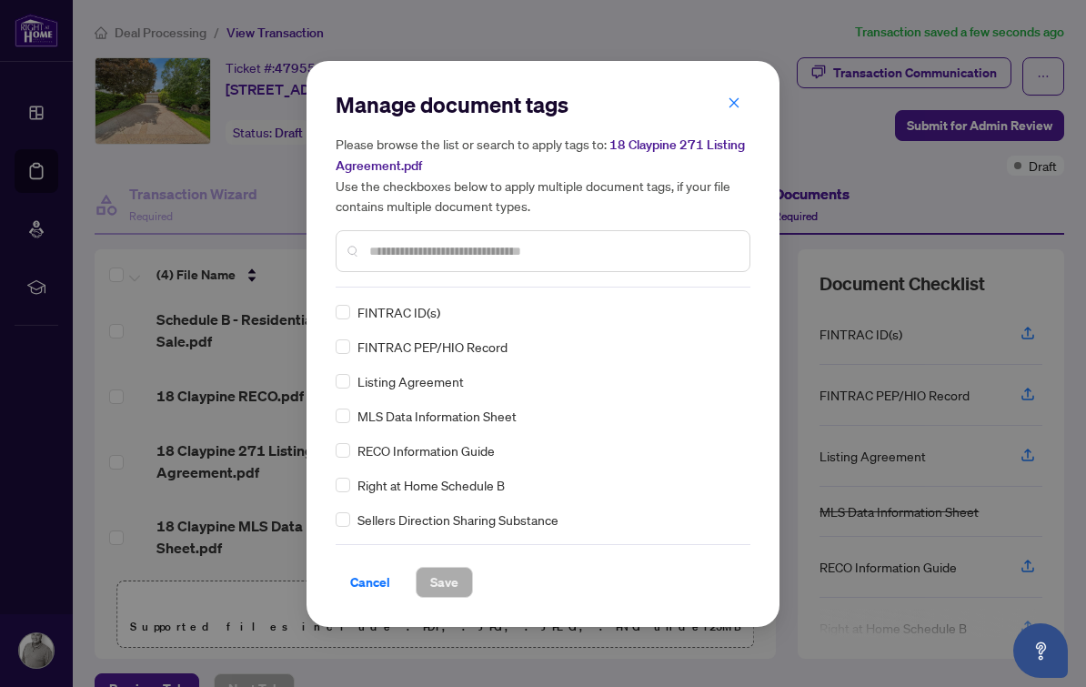
click at [565, 236] on div at bounding box center [543, 251] width 415 height 42
click at [564, 258] on input "text" at bounding box center [552, 251] width 366 height 20
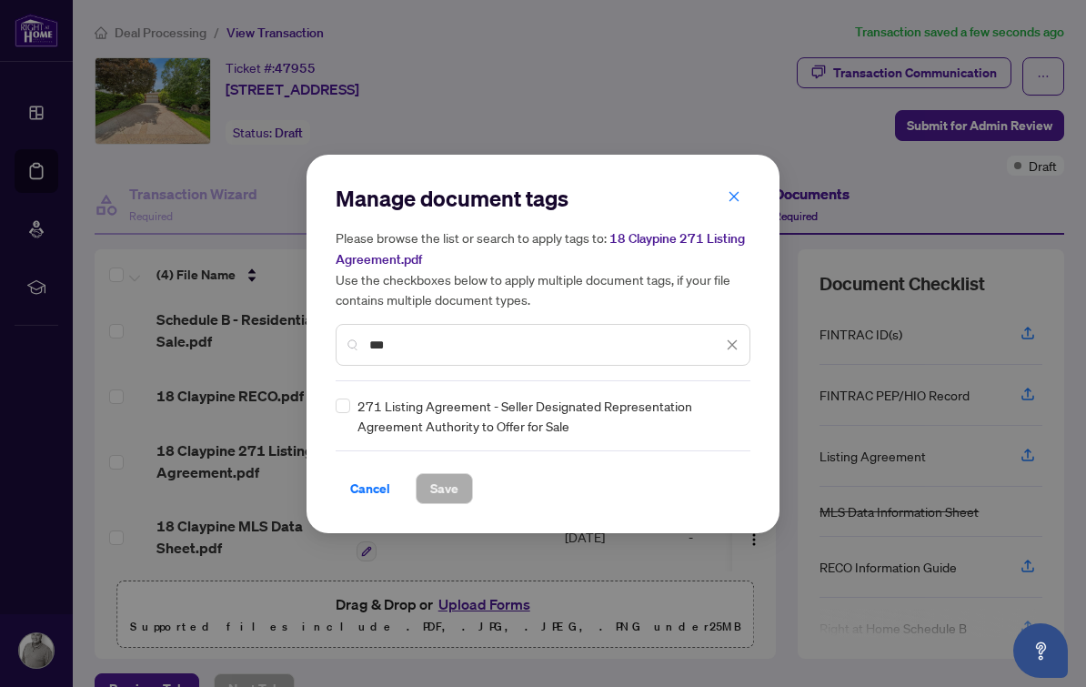
type input "***"
click at [445, 474] on span "Save" at bounding box center [444, 488] width 28 height 29
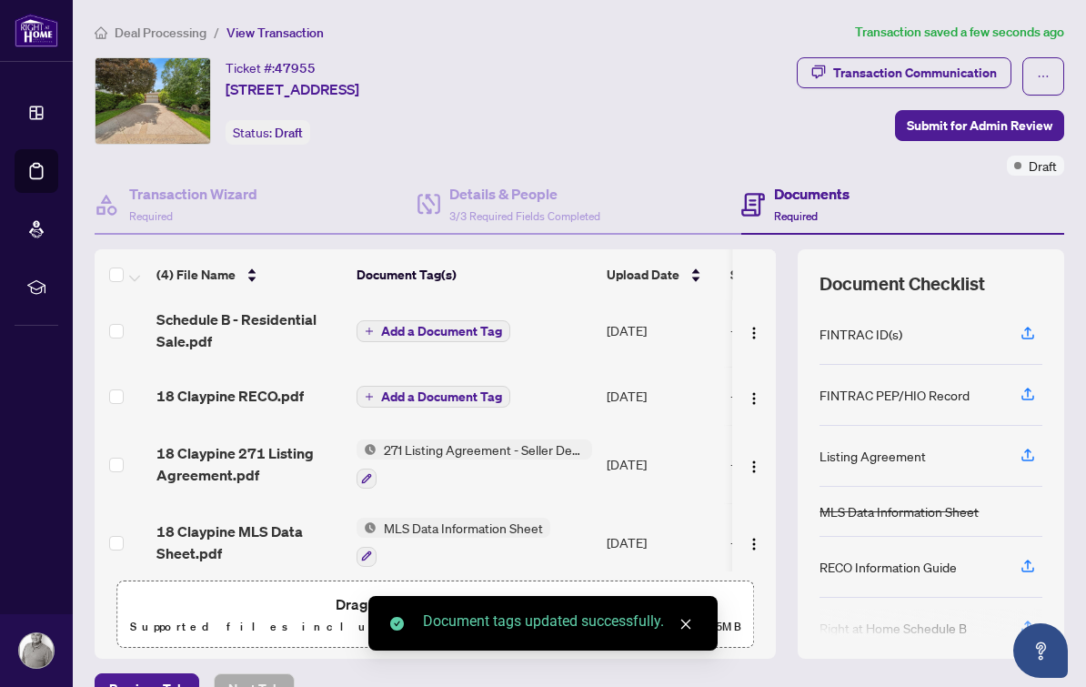
click at [469, 390] on span "Add a Document Tag" at bounding box center [441, 396] width 121 height 13
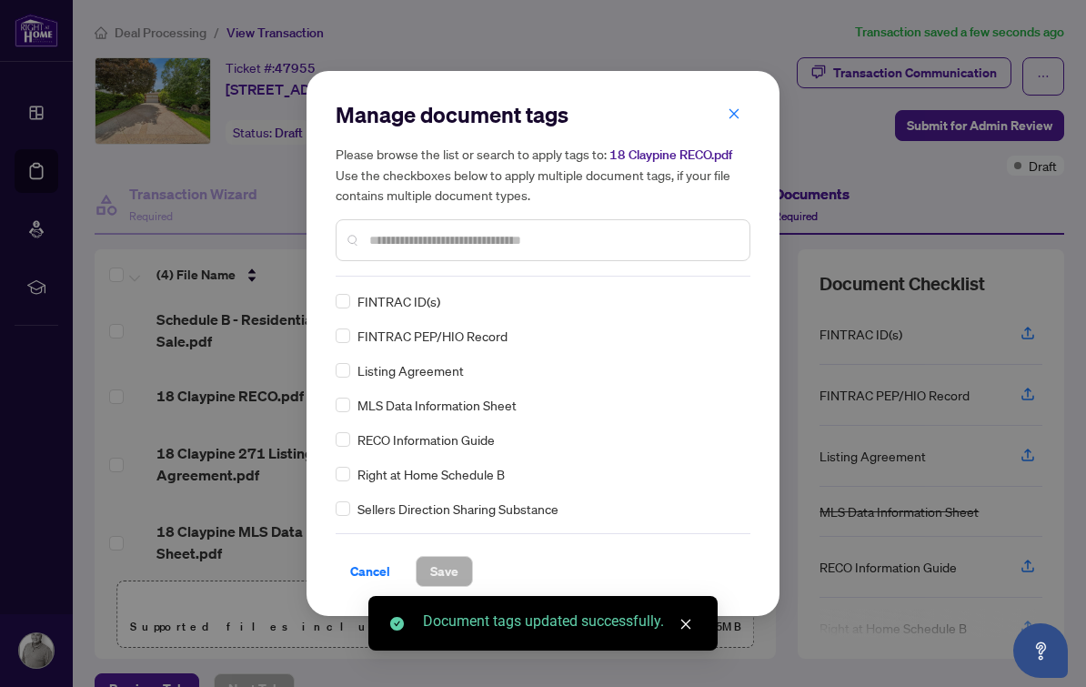
click at [580, 279] on div "Manage document tags Please browse the list or search to apply tags to: 18 Clay…" at bounding box center [543, 343] width 415 height 486
click at [576, 231] on input "text" at bounding box center [552, 240] width 366 height 20
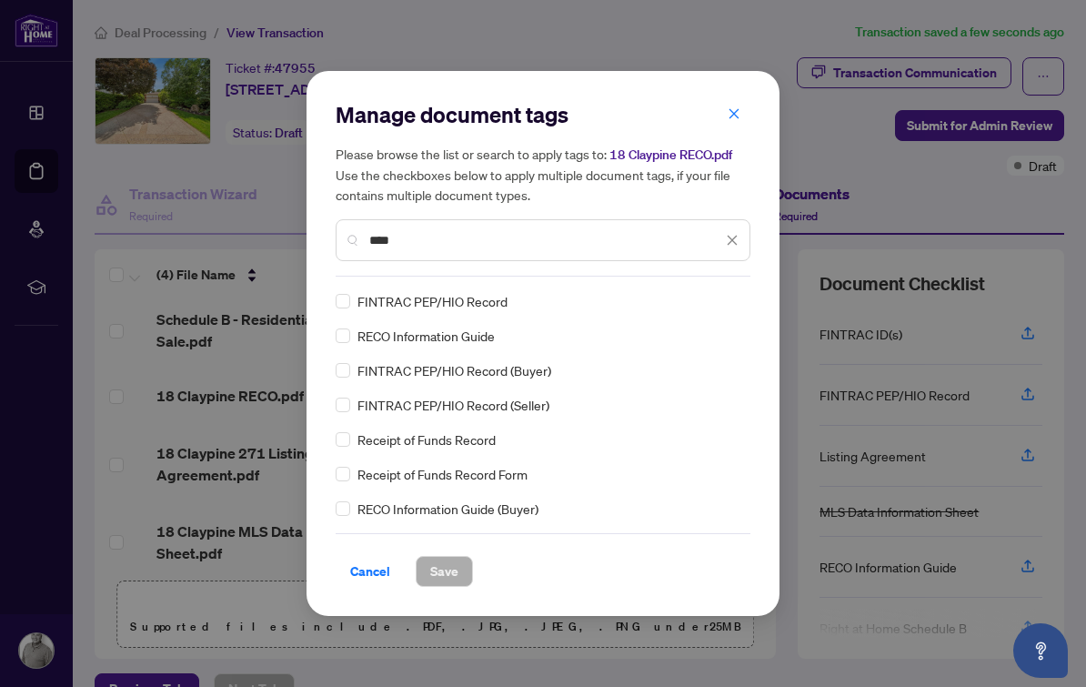
type input "****"
click at [455, 559] on span "Save" at bounding box center [444, 570] width 28 height 29
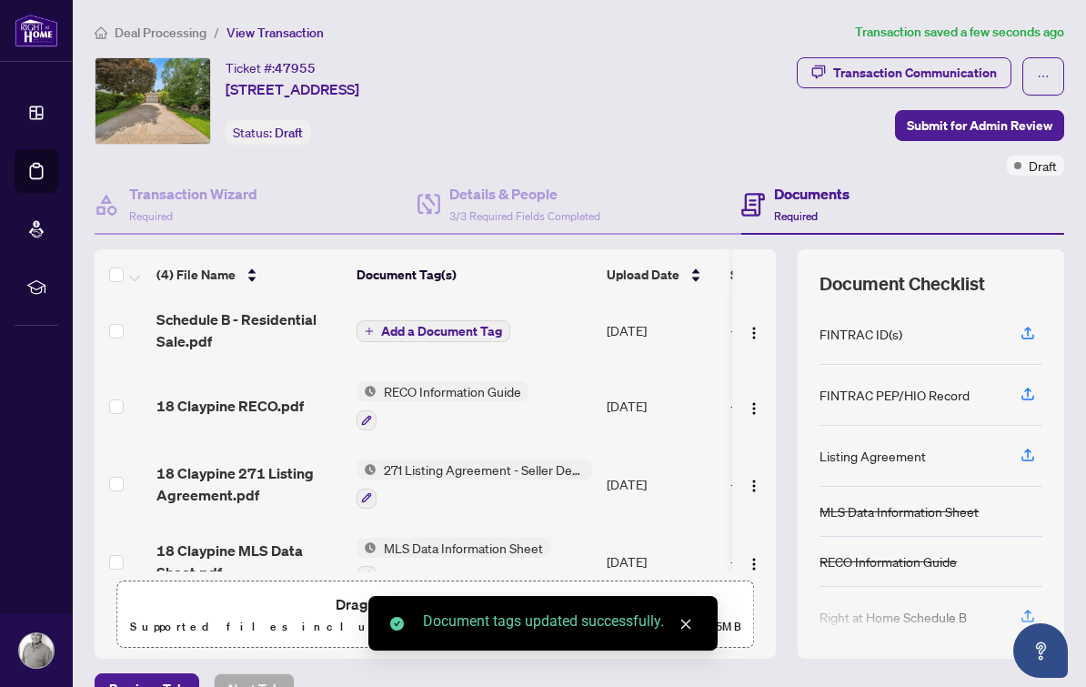
click at [437, 320] on button "Add a Document Tag" at bounding box center [433, 331] width 154 height 22
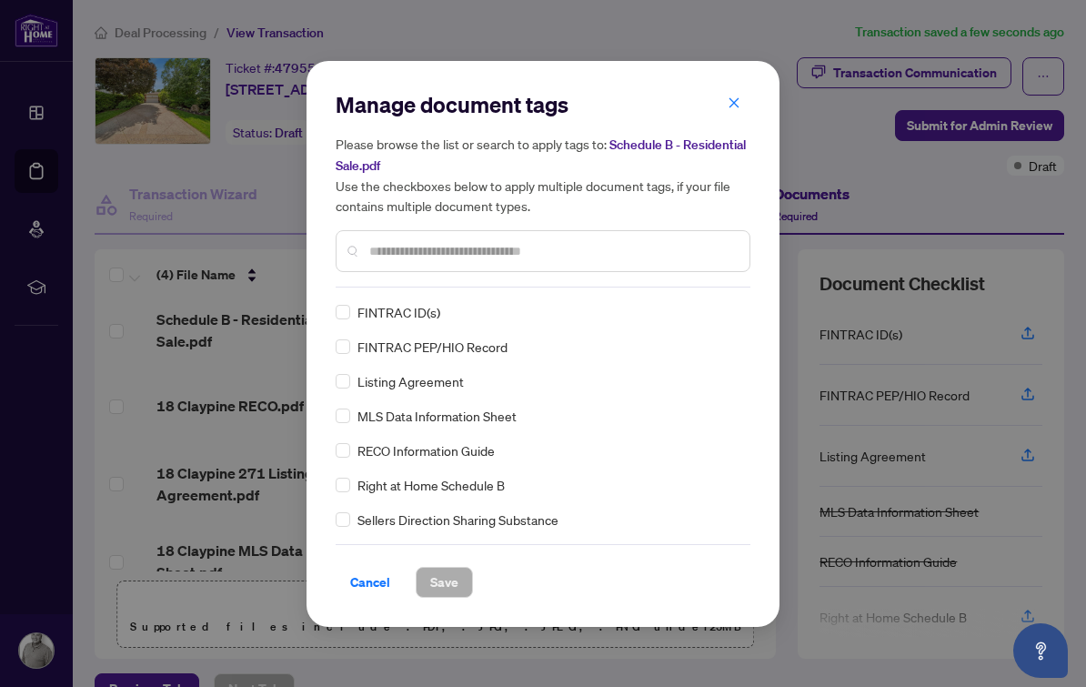
click at [584, 241] on input "text" at bounding box center [552, 251] width 366 height 20
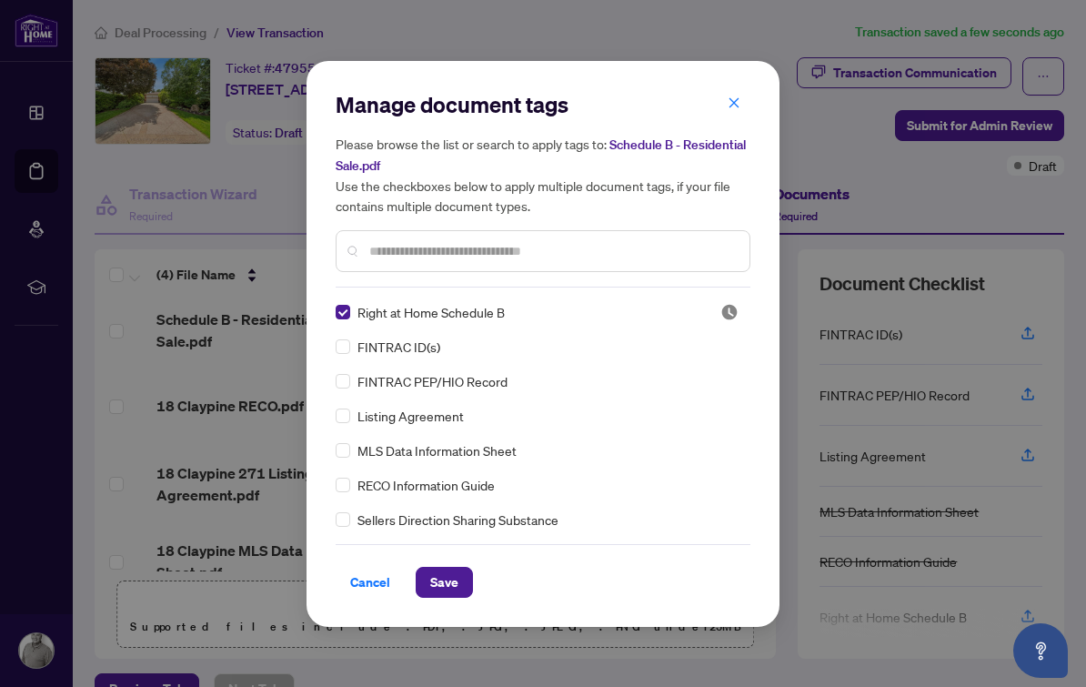
click at [461, 609] on div "Manage document tags Please browse the list or search to apply tags to: Schedul…" at bounding box center [542, 344] width 473 height 566
click at [462, 568] on button "Save" at bounding box center [444, 581] width 57 height 31
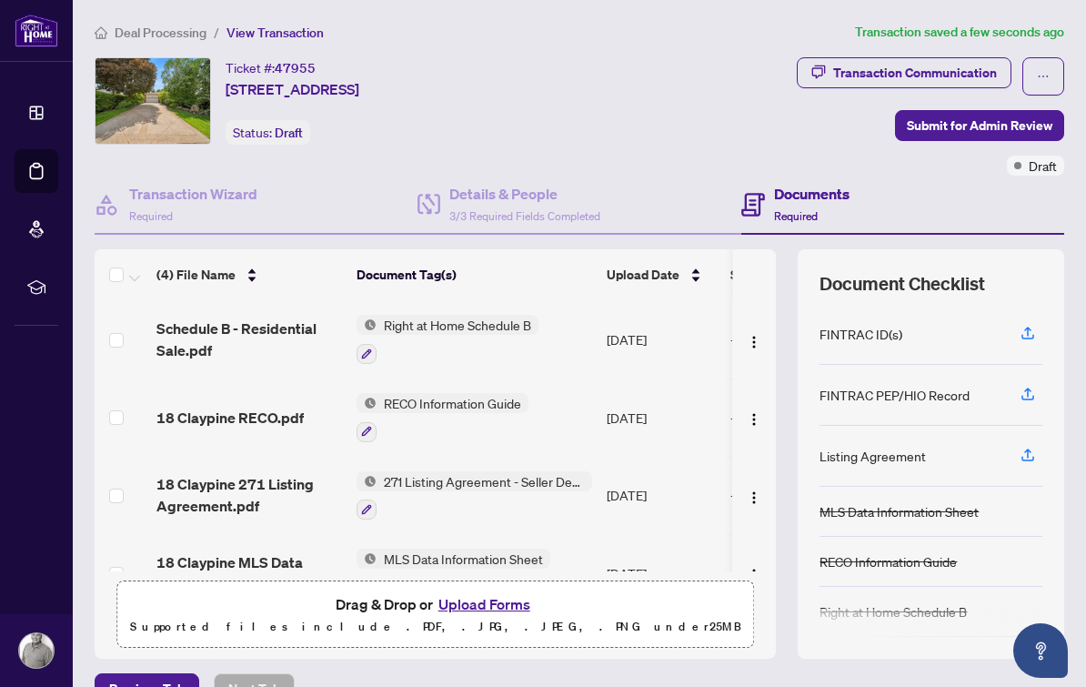
scroll to position [0, 0]
click at [1006, 111] on span "Submit for Admin Review" at bounding box center [979, 125] width 145 height 29
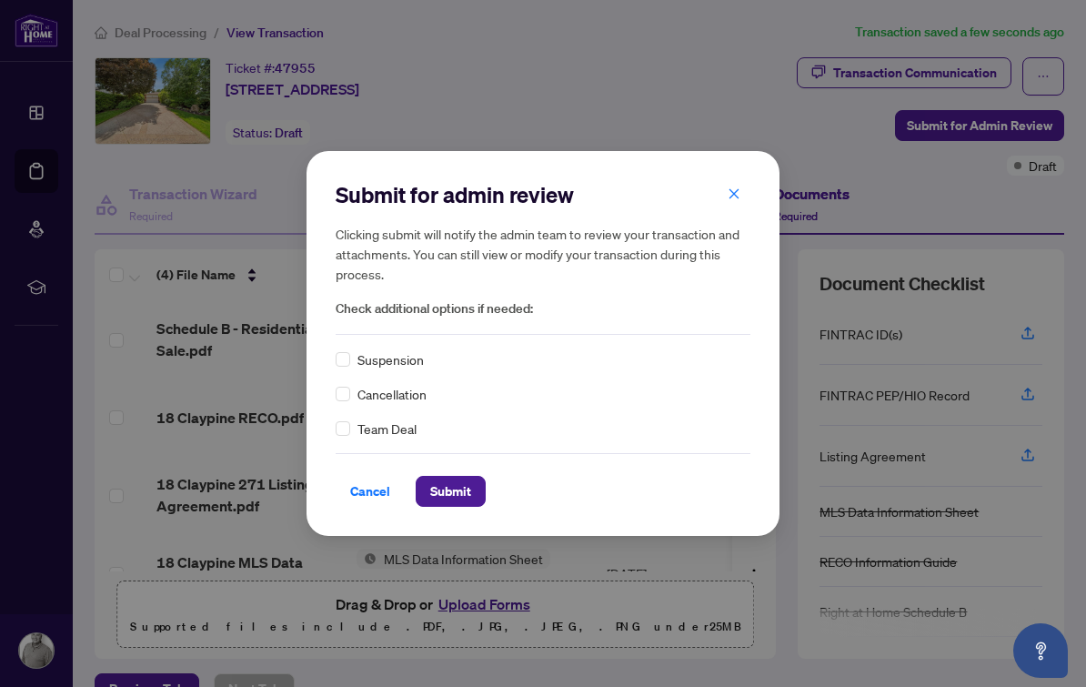
click at [419, 429] on div "Team Deal" at bounding box center [543, 428] width 415 height 20
click at [451, 495] on span "Submit" at bounding box center [450, 490] width 41 height 29
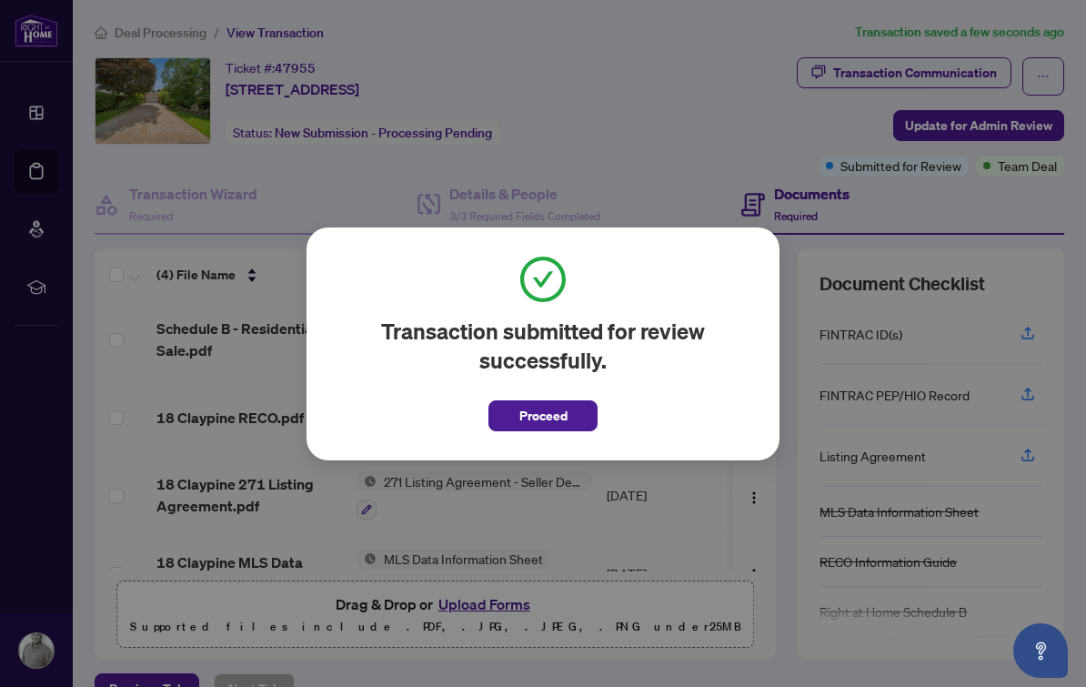
click at [563, 415] on span "Proceed" at bounding box center [543, 415] width 48 height 29
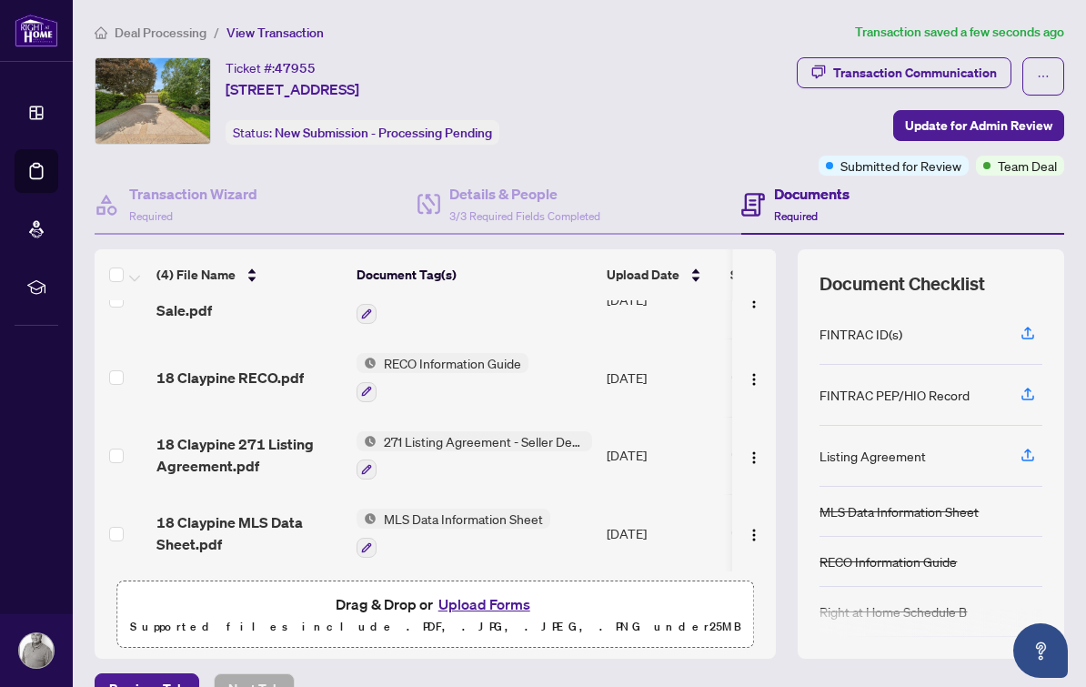
scroll to position [39, 0]
click at [195, 27] on span "Deal Processing" at bounding box center [161, 33] width 92 height 16
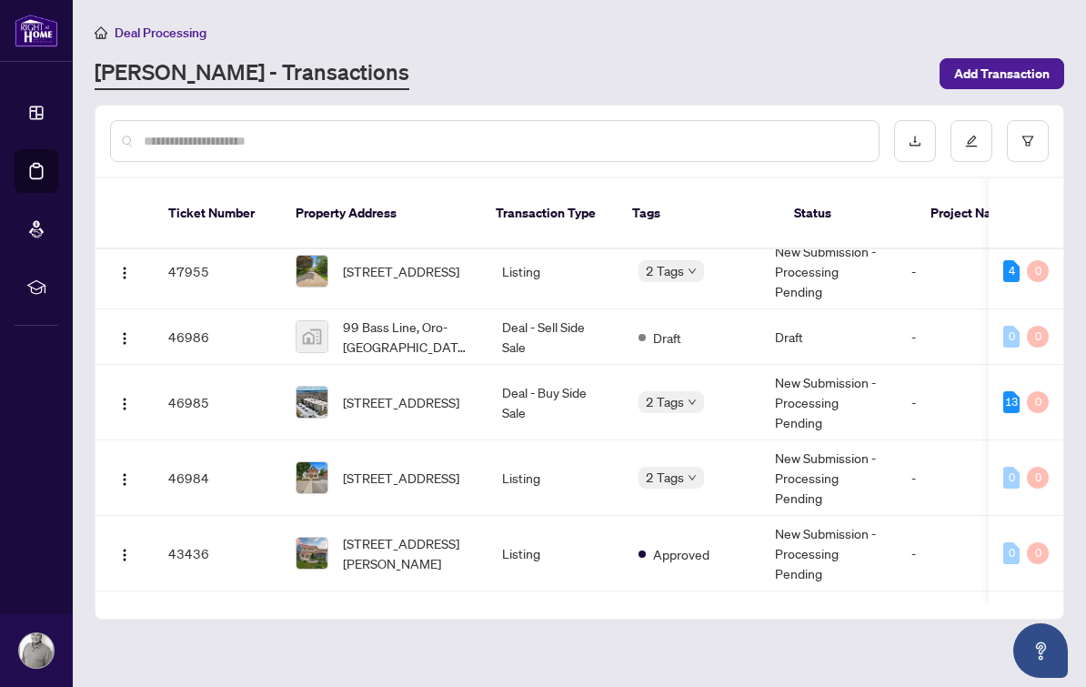
scroll to position [14, 0]
click at [672, 468] on span "2 Tags" at bounding box center [665, 478] width 38 height 21
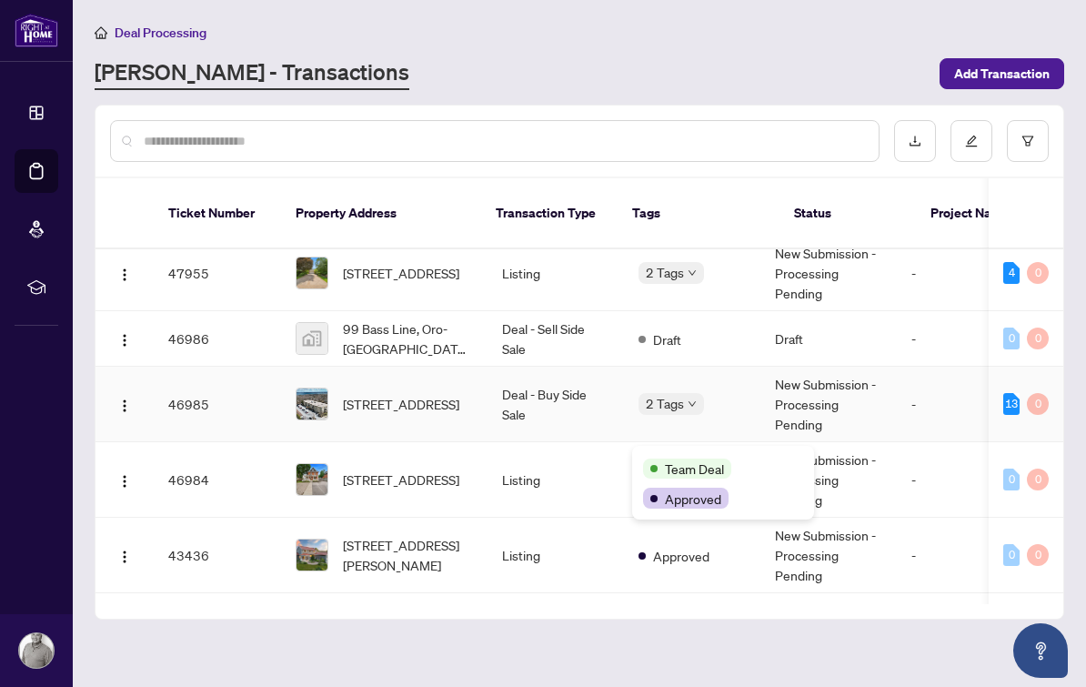
click at [687, 399] on icon "down" at bounding box center [691, 403] width 9 height 9
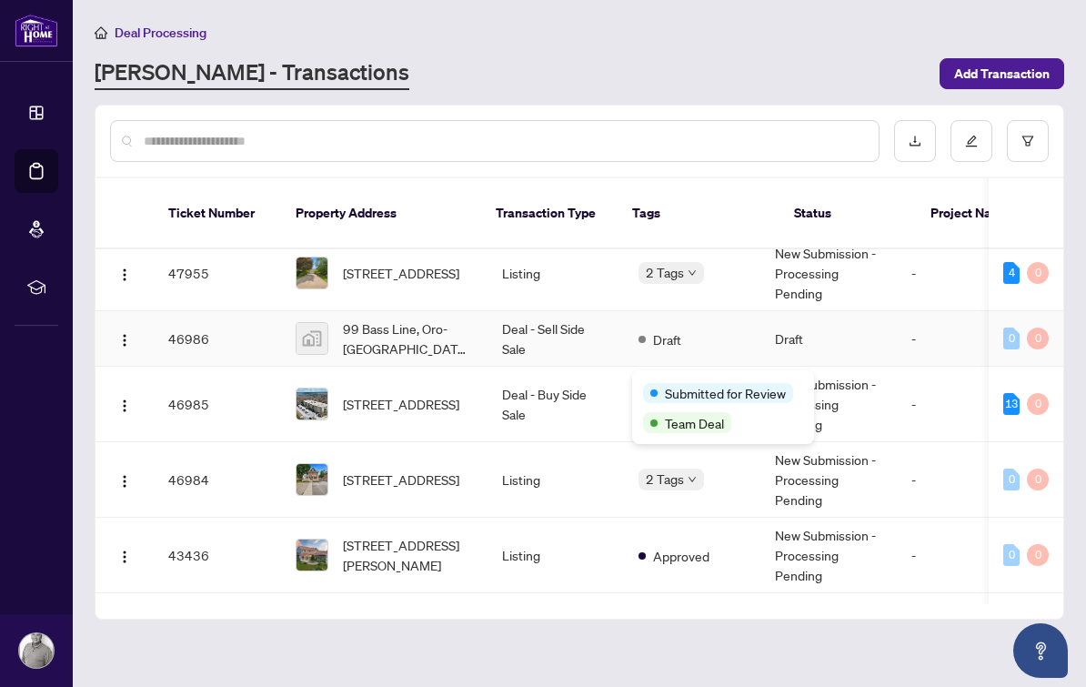
click at [665, 329] on span "Draft" at bounding box center [667, 339] width 28 height 20
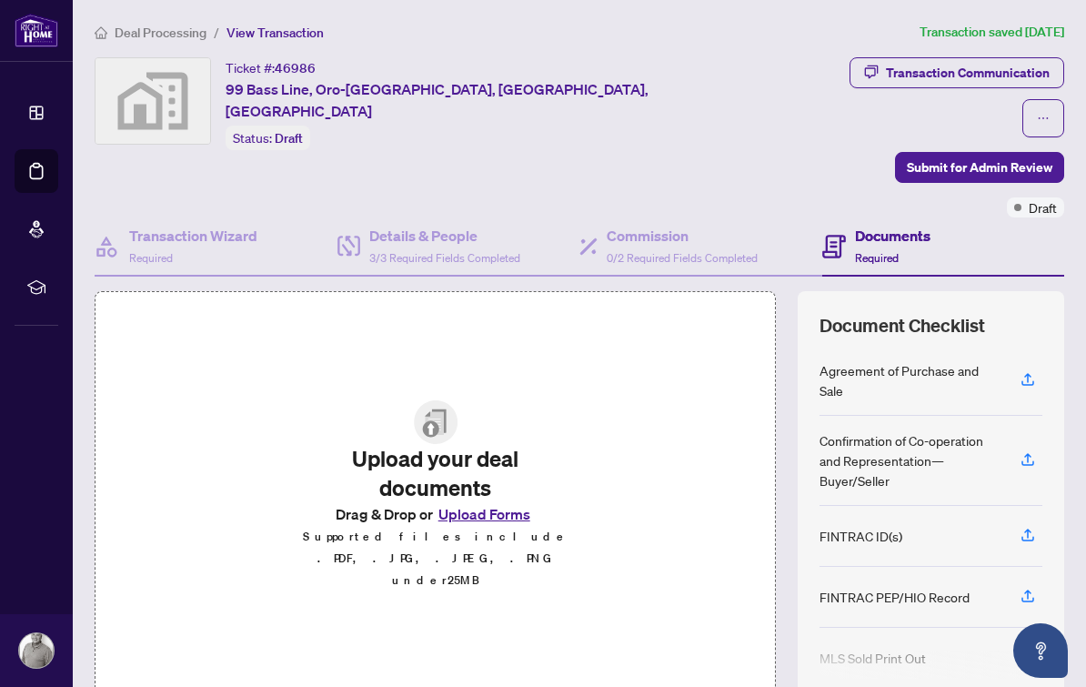
click at [183, 38] on span "Deal Processing" at bounding box center [161, 33] width 92 height 16
